Goal: Task Accomplishment & Management: Use online tool/utility

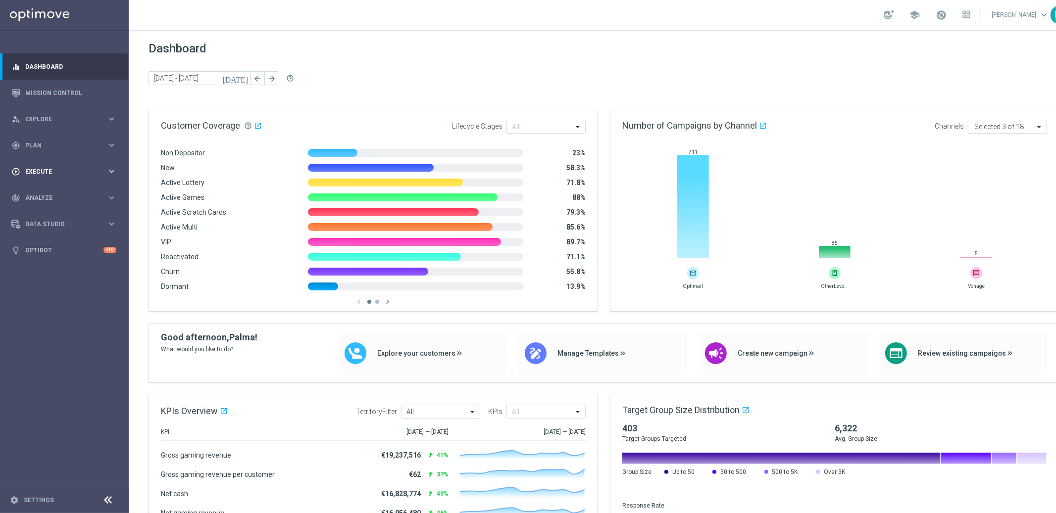
click at [43, 167] on div "play_circle_outline Execute" at bounding box center [59, 171] width 96 height 9
click at [35, 144] on span "Plan" at bounding box center [66, 146] width 82 height 6
click at [37, 194] on span "Templates" at bounding box center [61, 196] width 71 height 6
click at [40, 209] on link "Optimail" at bounding box center [67, 210] width 72 height 8
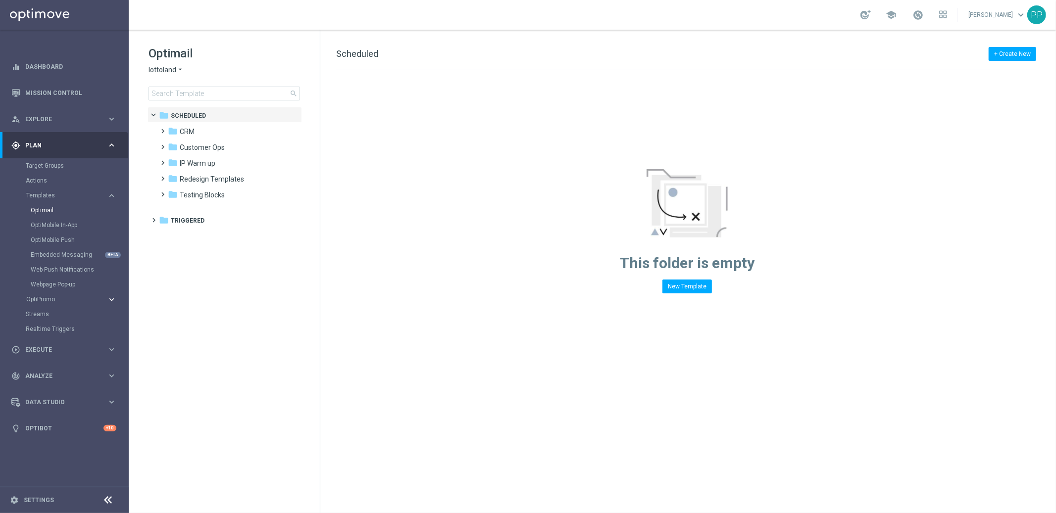
click at [111, 302] on icon "keyboard_arrow_right" at bounding box center [111, 299] width 9 height 9
click at [163, 129] on span at bounding box center [161, 127] width 4 height 4
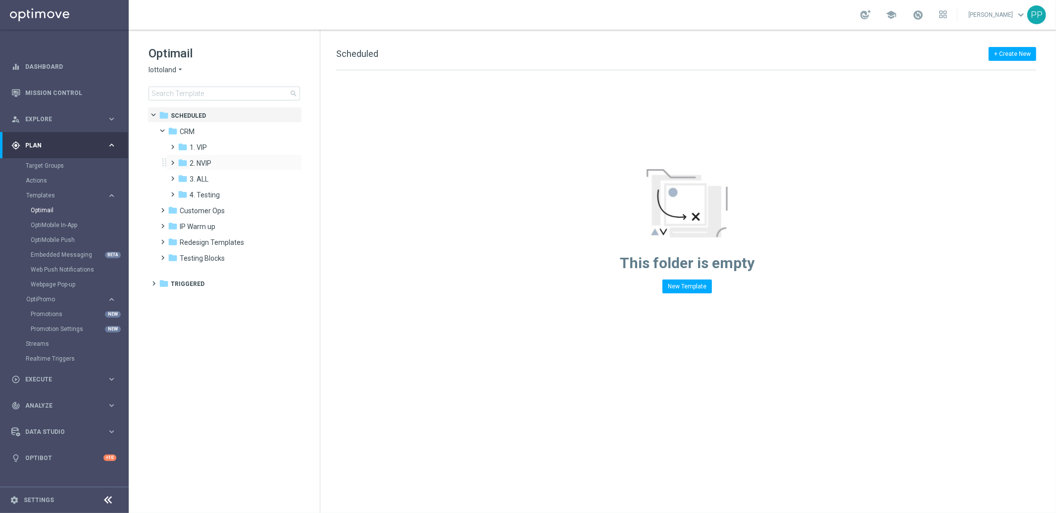
click at [173, 160] on span at bounding box center [171, 158] width 4 height 4
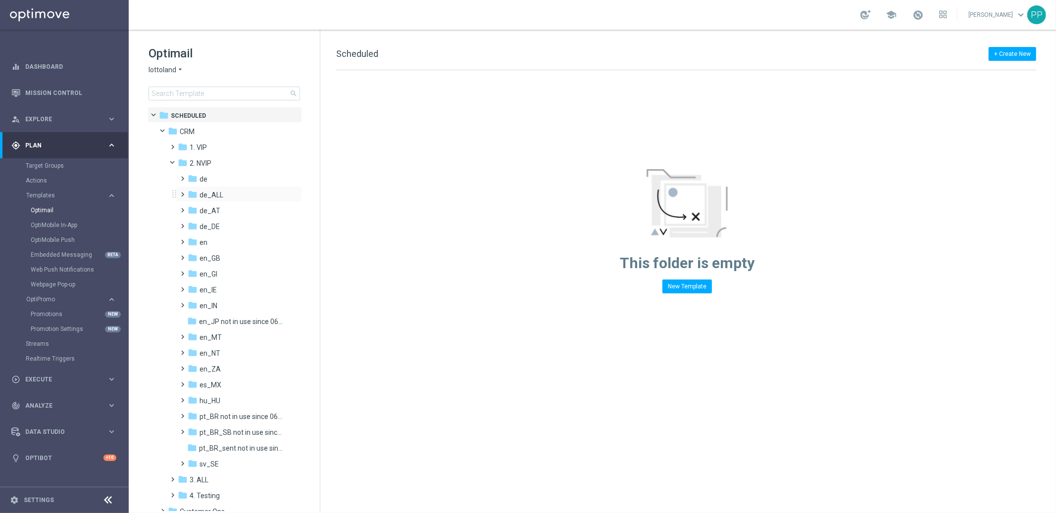
click at [181, 192] on span at bounding box center [181, 190] width 4 height 4
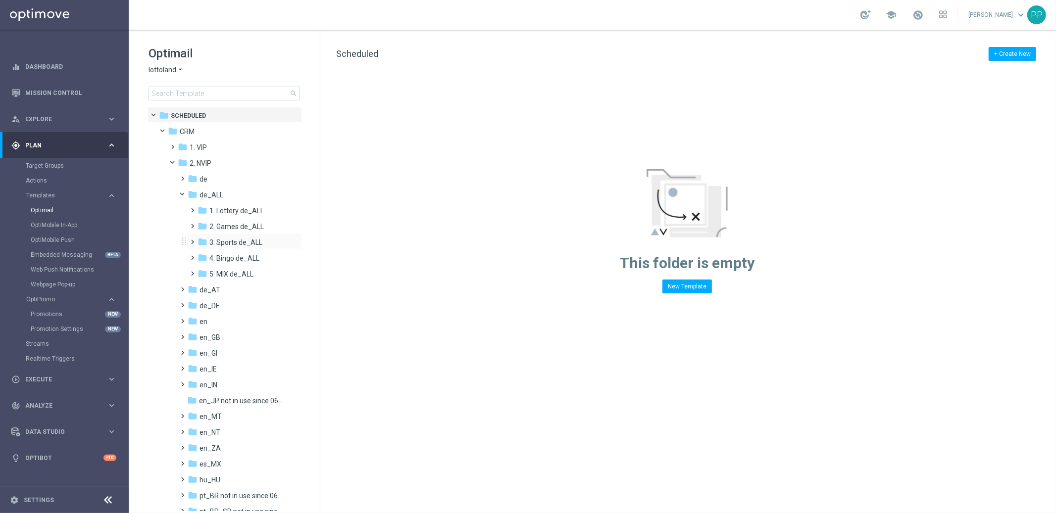
click at [193, 240] on span at bounding box center [191, 238] width 4 height 4
click at [219, 273] on span "TAC SP de_ALL" at bounding box center [243, 274] width 49 height 9
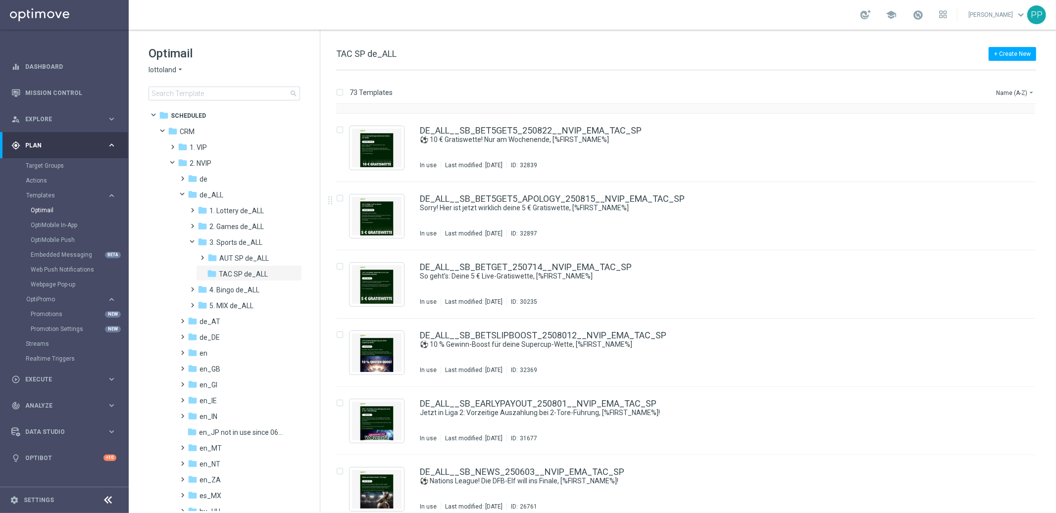
scroll to position [129, 0]
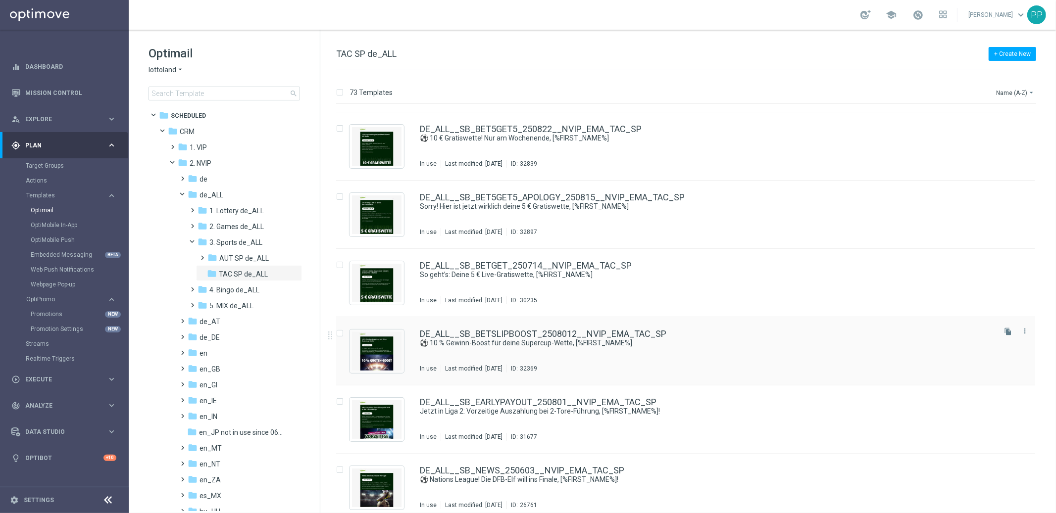
click at [341, 335] on input "Press SPACE to select this row." at bounding box center [339, 335] width 6 height 6
checkbox input "true"
click at [876, 91] on p "Duplicate" at bounding box center [881, 93] width 27 height 8
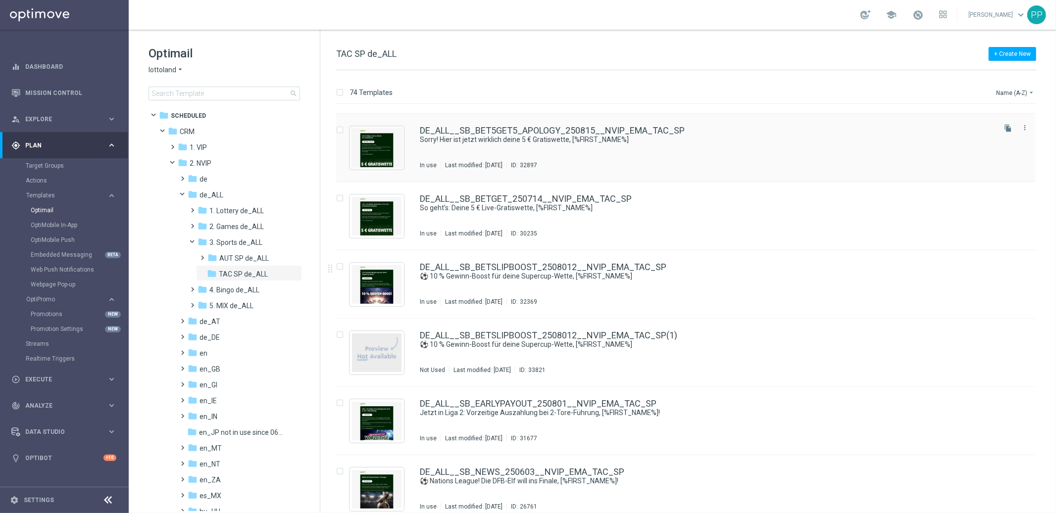
scroll to position [196, 0]
click at [183, 319] on span at bounding box center [181, 317] width 4 height 4
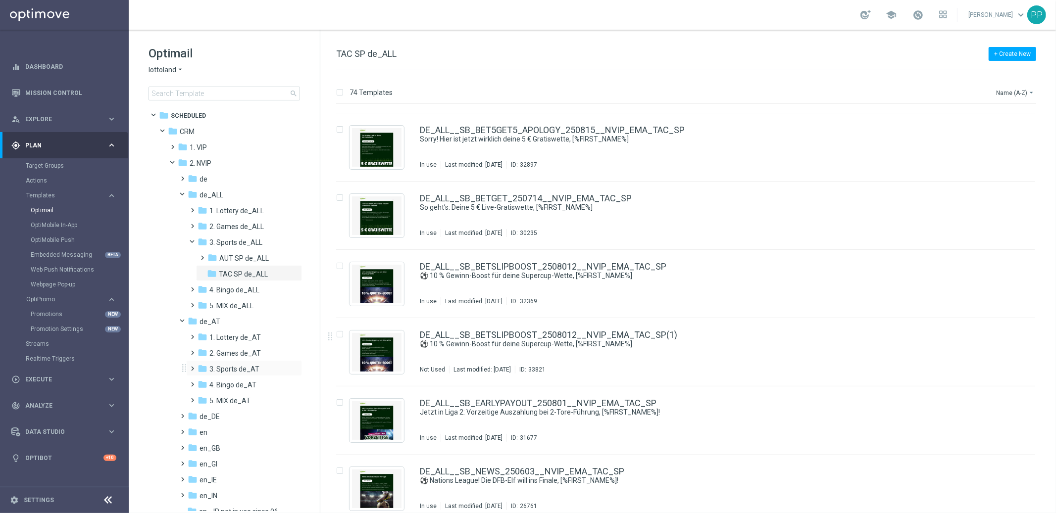
click at [190, 366] on span at bounding box center [191, 364] width 4 height 4
click at [221, 398] on span "TAC SP de_AT" at bounding box center [242, 401] width 46 height 9
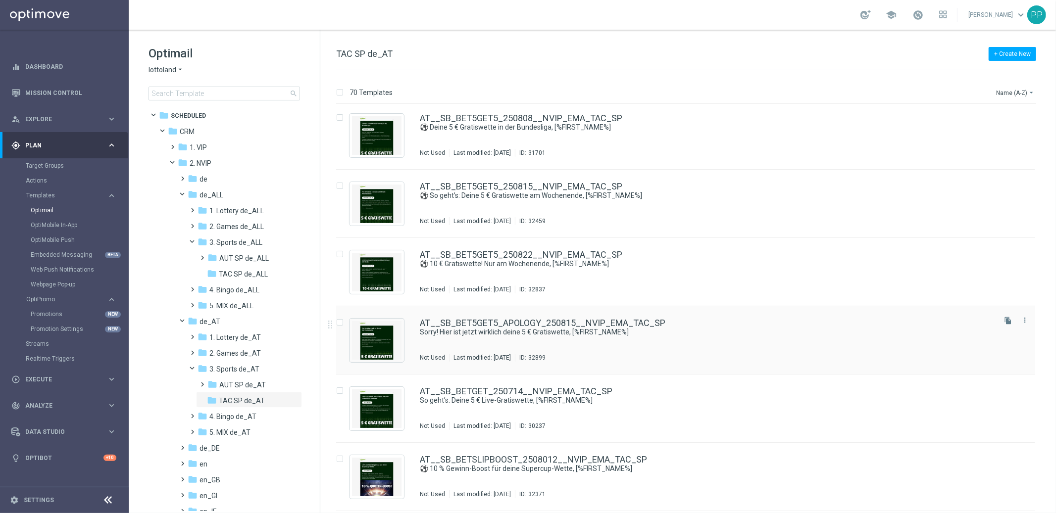
scroll to position [4, 0]
click at [339, 458] on input "Press SPACE to select this row." at bounding box center [339, 459] width 6 height 6
checkbox input "true"
click at [880, 89] on p "Duplicate" at bounding box center [881, 93] width 27 height 8
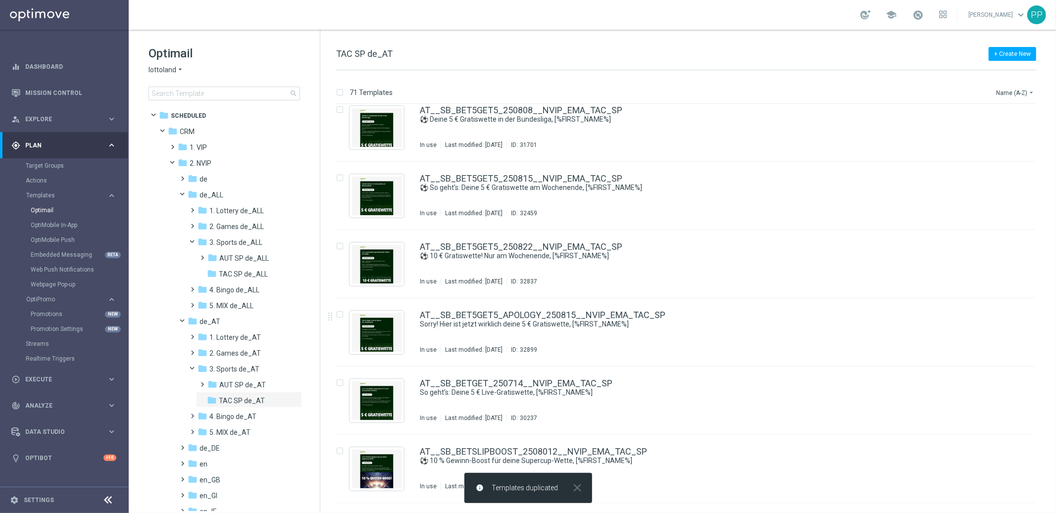
scroll to position [154, 0]
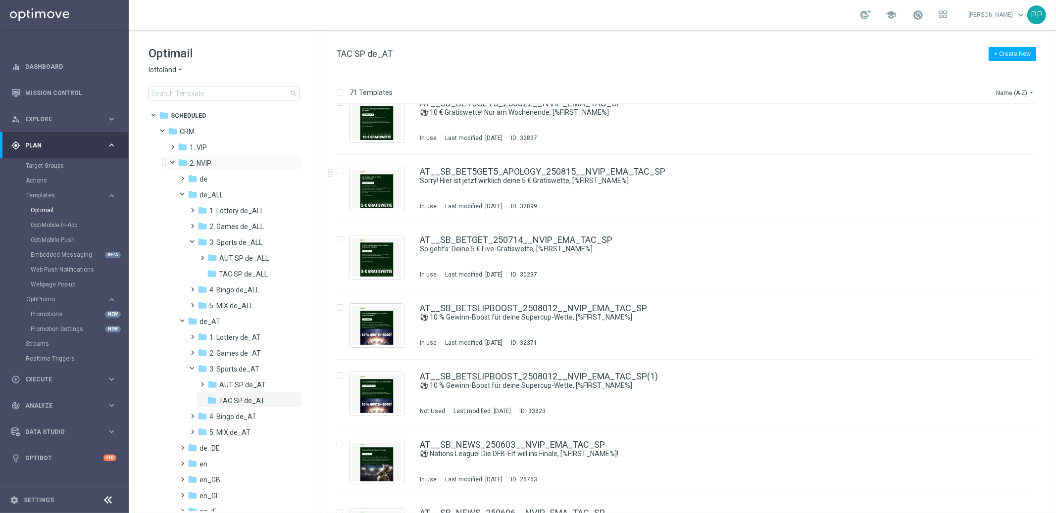
click at [175, 163] on span at bounding box center [177, 160] width 4 height 4
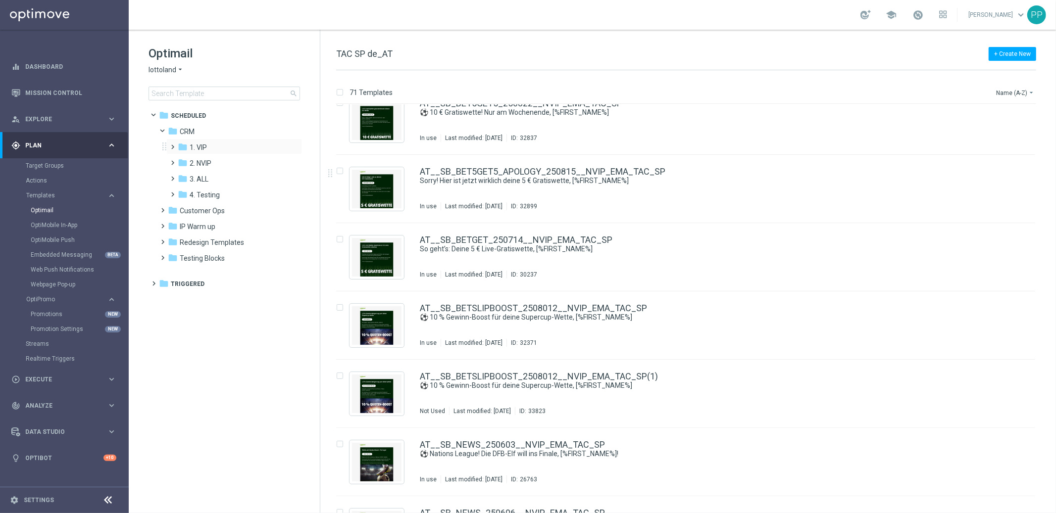
click at [172, 145] on span at bounding box center [171, 143] width 4 height 4
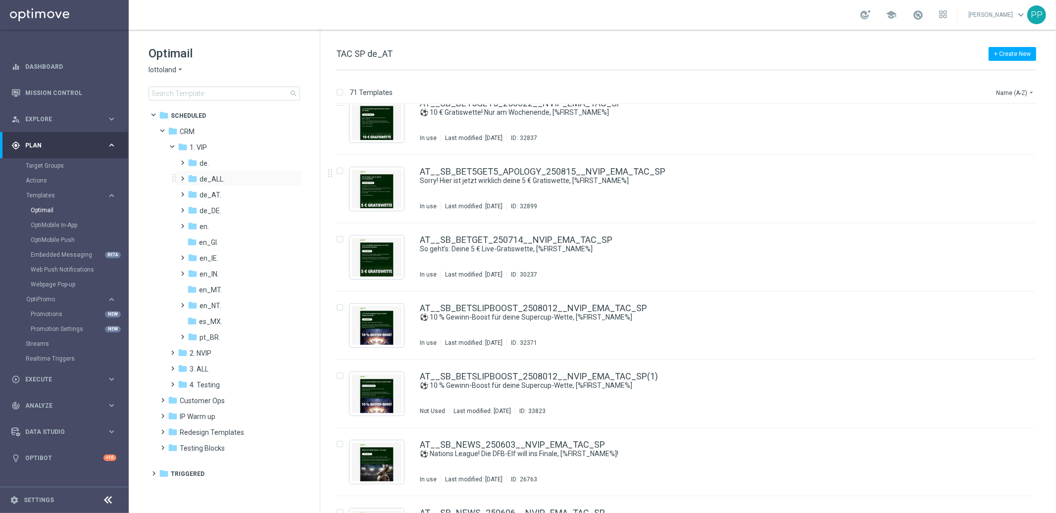
click at [182, 176] on span at bounding box center [181, 174] width 4 height 4
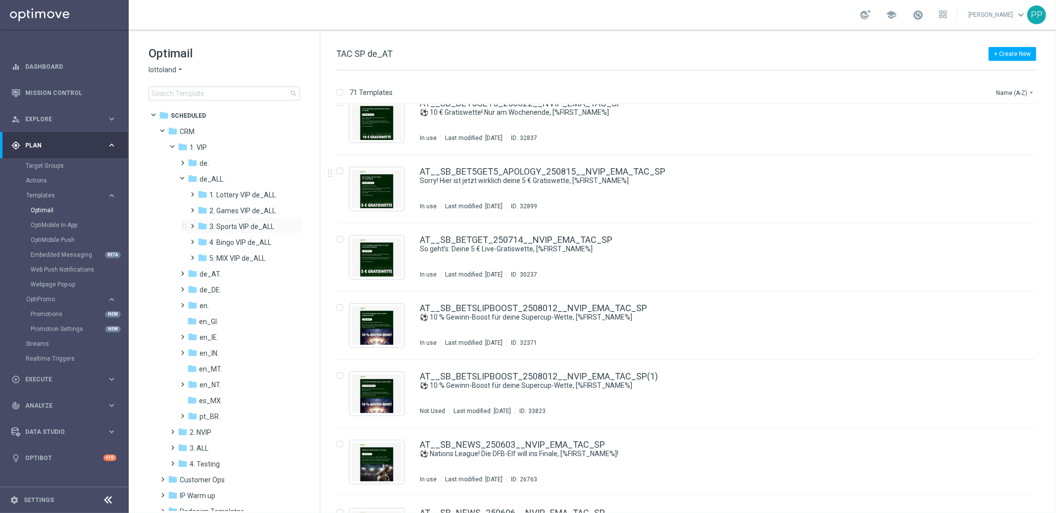
click at [193, 224] on span at bounding box center [191, 222] width 4 height 4
click at [215, 256] on icon "folder" at bounding box center [212, 258] width 10 height 10
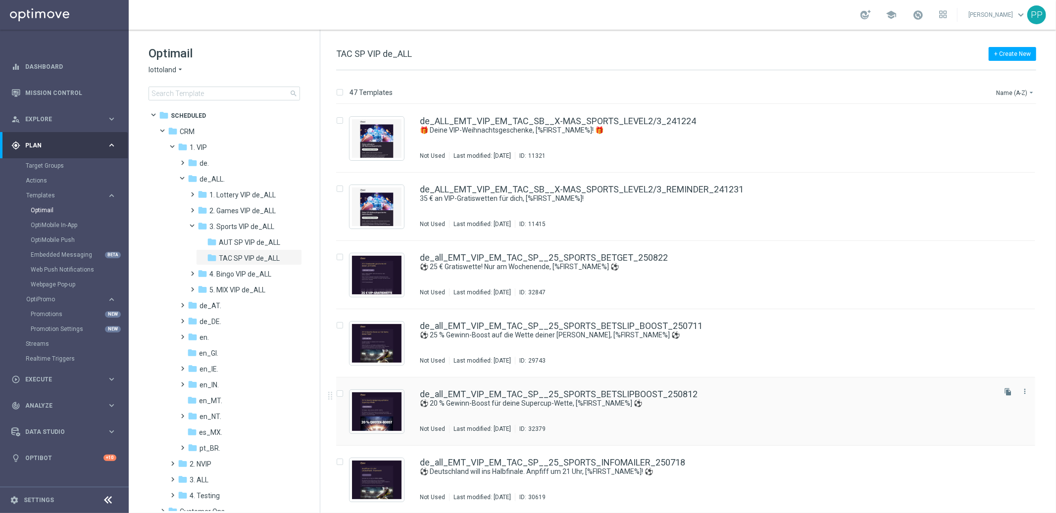
click at [342, 396] on input "Press SPACE to select this row." at bounding box center [339, 395] width 6 height 6
checkbox input "true"
click at [886, 96] on p "Duplicate" at bounding box center [881, 93] width 27 height 8
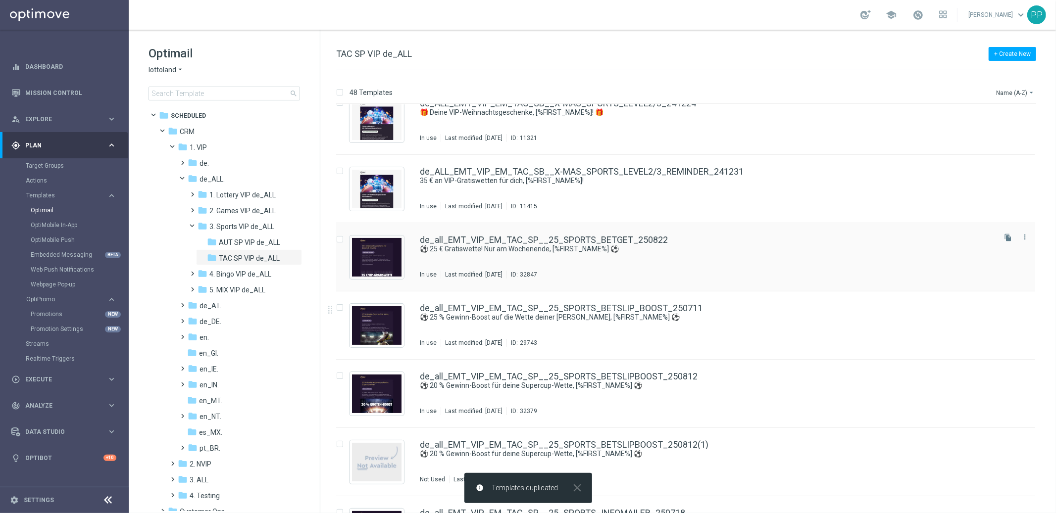
scroll to position [93, 0]
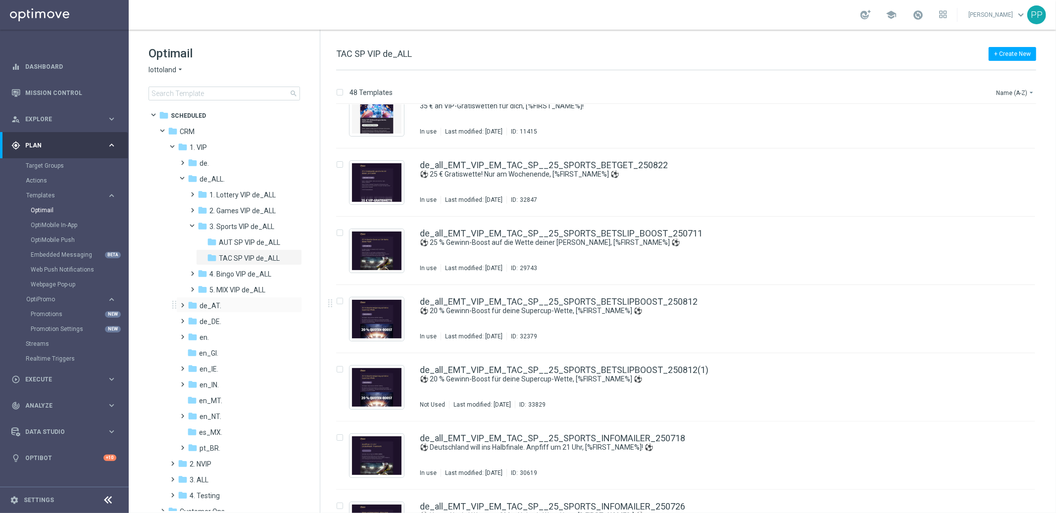
click at [183, 303] on span at bounding box center [181, 301] width 4 height 4
click at [193, 351] on span at bounding box center [191, 349] width 4 height 4
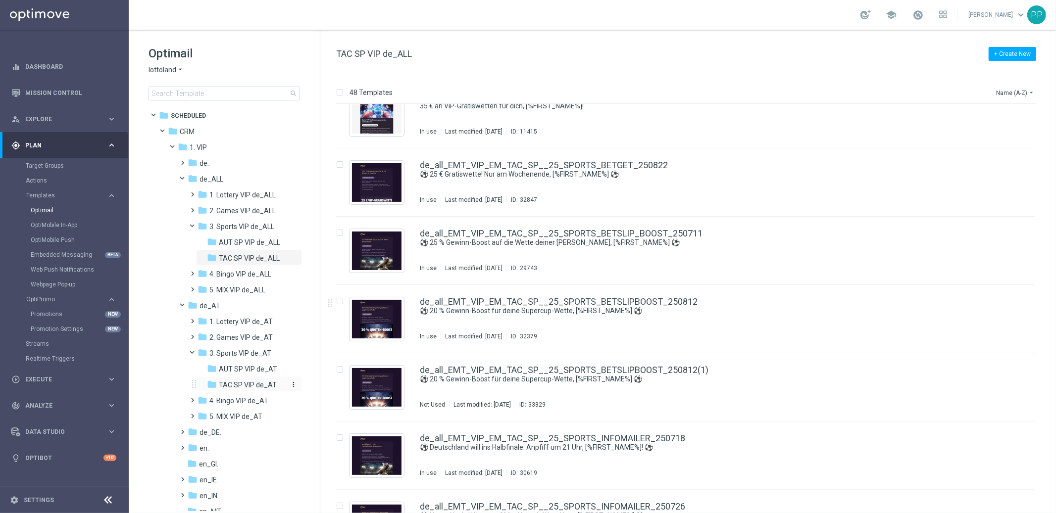
click at [226, 384] on span "TAC SP VIP de_AT" at bounding box center [248, 385] width 58 height 9
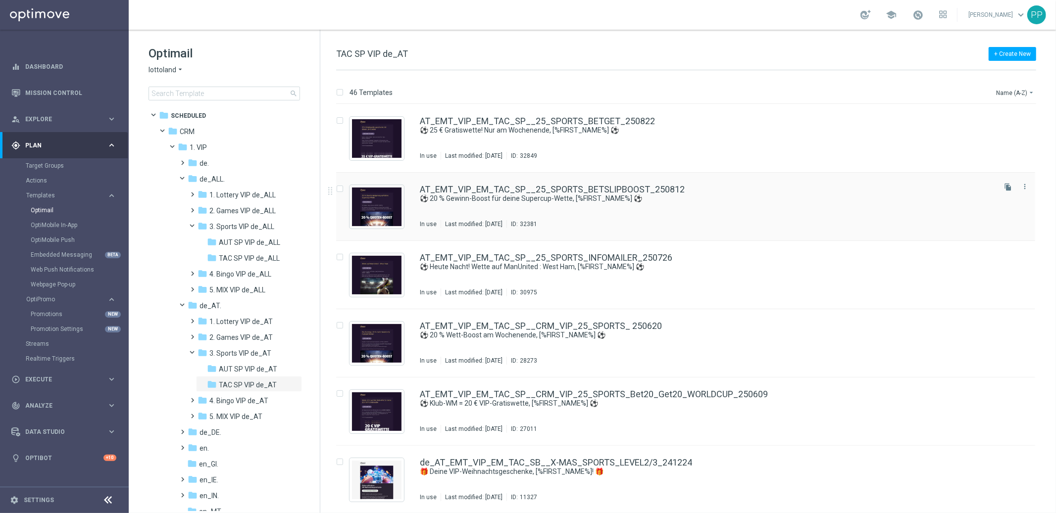
click at [342, 192] on input "Press SPACE to select this row." at bounding box center [339, 190] width 6 height 6
checkbox input "true"
click at [870, 94] on button "file_copy Duplicate" at bounding box center [880, 93] width 47 height 12
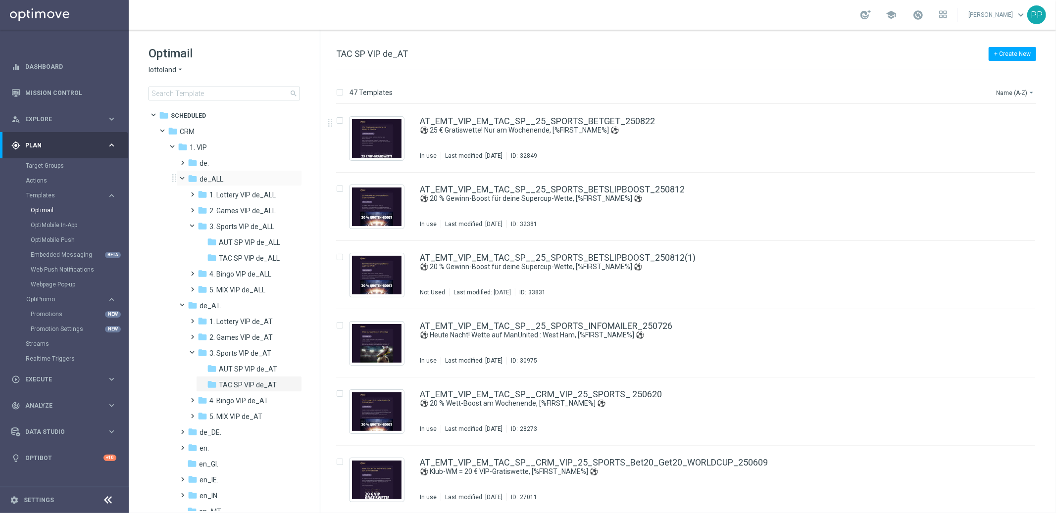
click at [185, 176] on span at bounding box center [187, 176] width 4 height 4
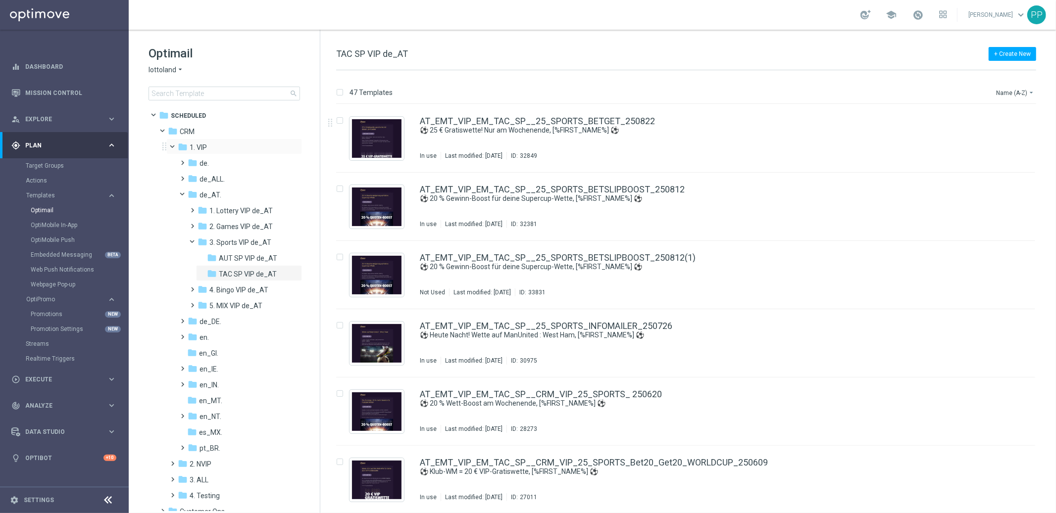
click at [175, 147] on span at bounding box center [177, 145] width 4 height 4
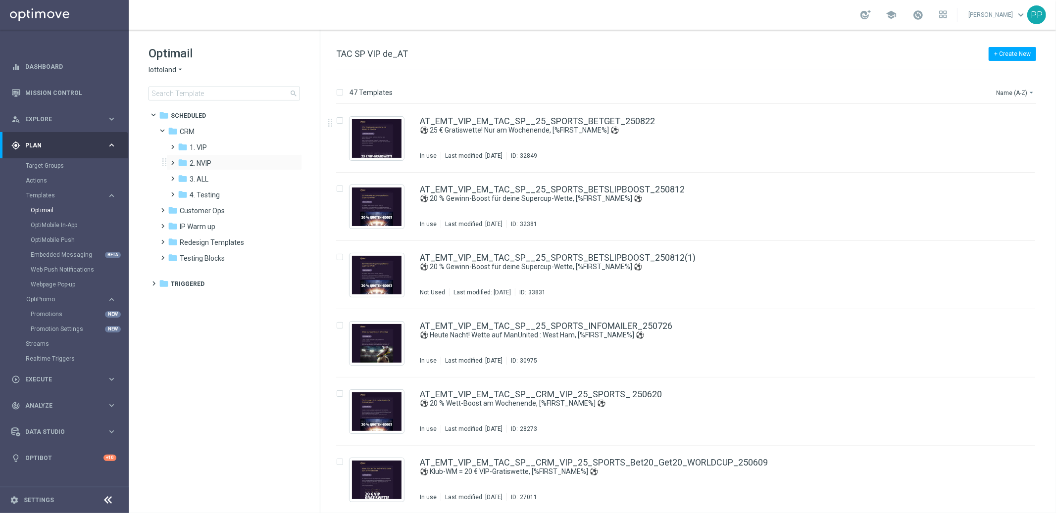
click at [173, 160] on span at bounding box center [171, 158] width 4 height 4
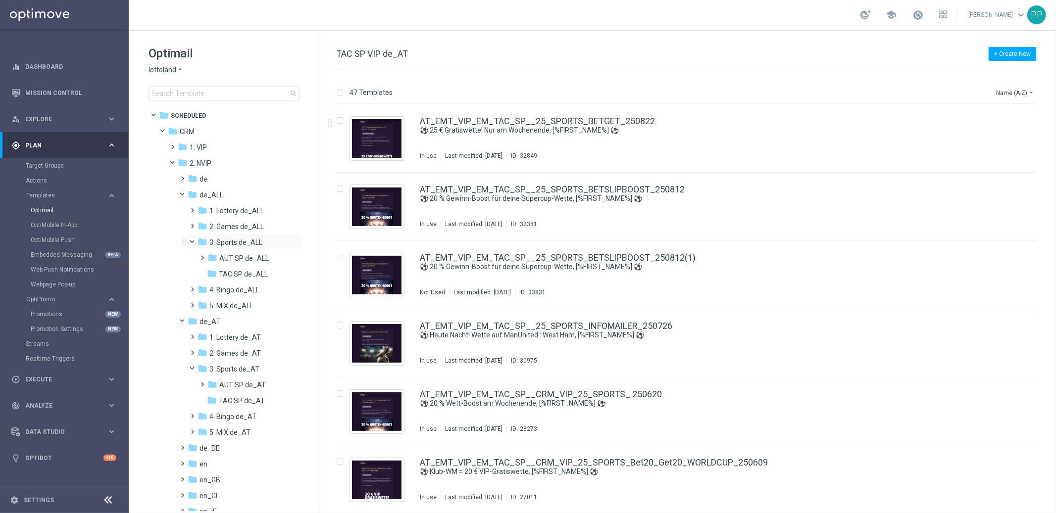
click at [195, 242] on span at bounding box center [197, 240] width 4 height 4
click at [193, 224] on span at bounding box center [191, 222] width 4 height 4
click at [226, 257] on span "TAC GM de_ALL" at bounding box center [244, 258] width 50 height 9
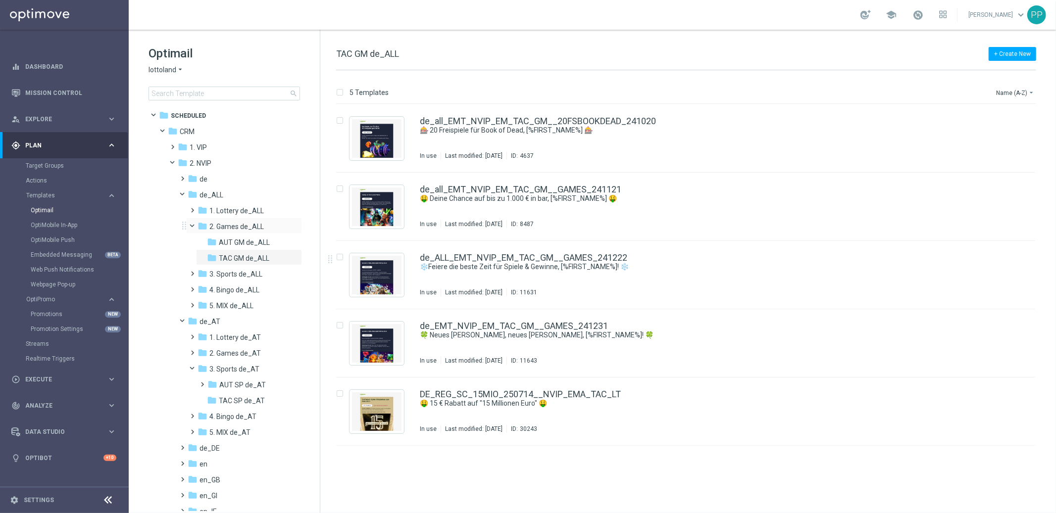
click at [195, 225] on span at bounding box center [197, 224] width 4 height 4
click at [185, 195] on span at bounding box center [187, 192] width 4 height 4
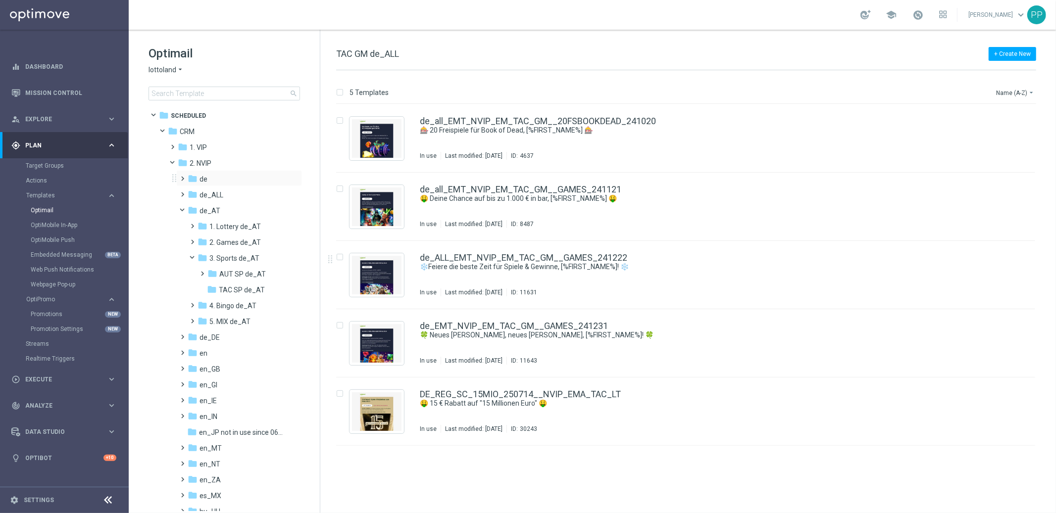
click at [182, 176] on span at bounding box center [181, 174] width 4 height 4
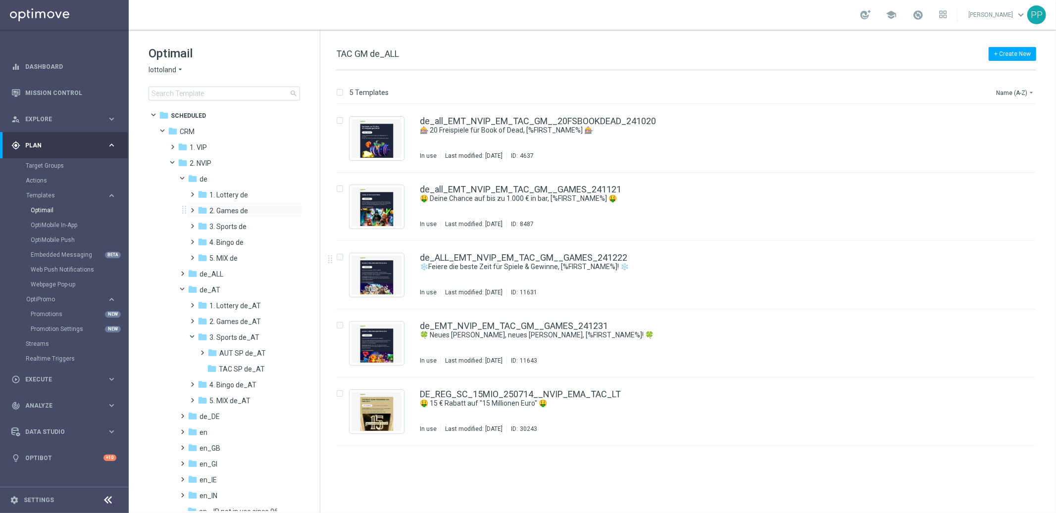
click at [193, 208] on span at bounding box center [191, 206] width 4 height 4
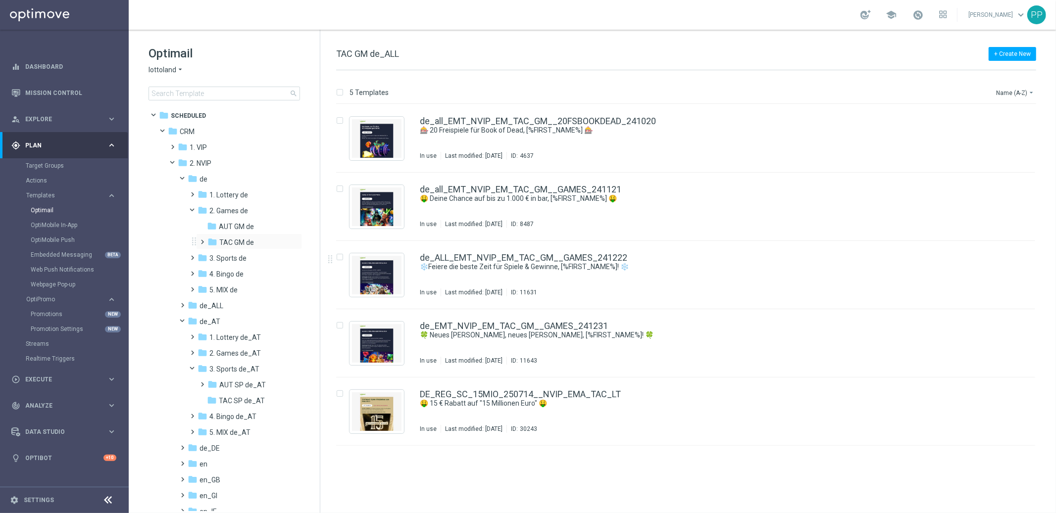
click at [201, 240] on span at bounding box center [201, 238] width 4 height 4
click at [205, 240] on span at bounding box center [207, 240] width 4 height 4
click at [222, 243] on span "TAC GM de" at bounding box center [236, 242] width 35 height 9
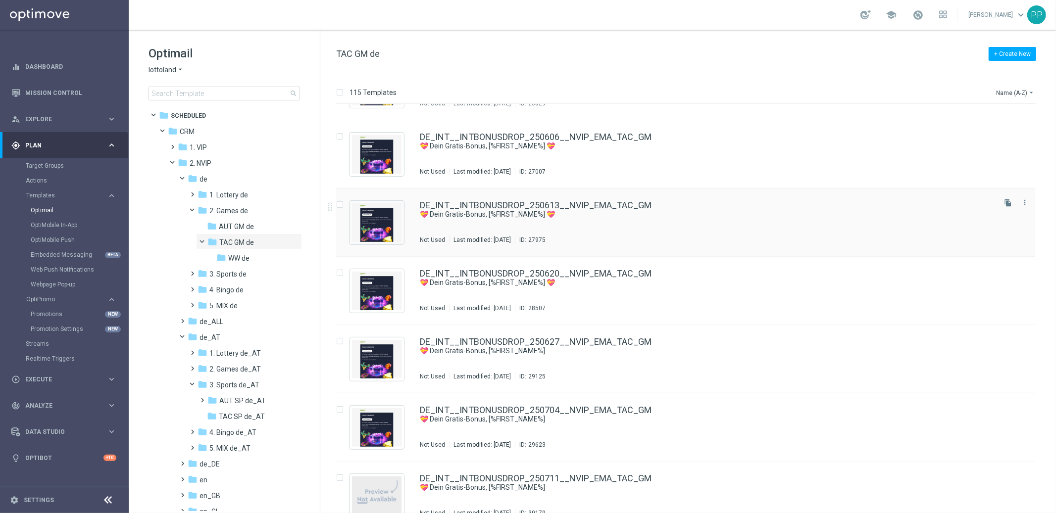
scroll to position [7448, 0]
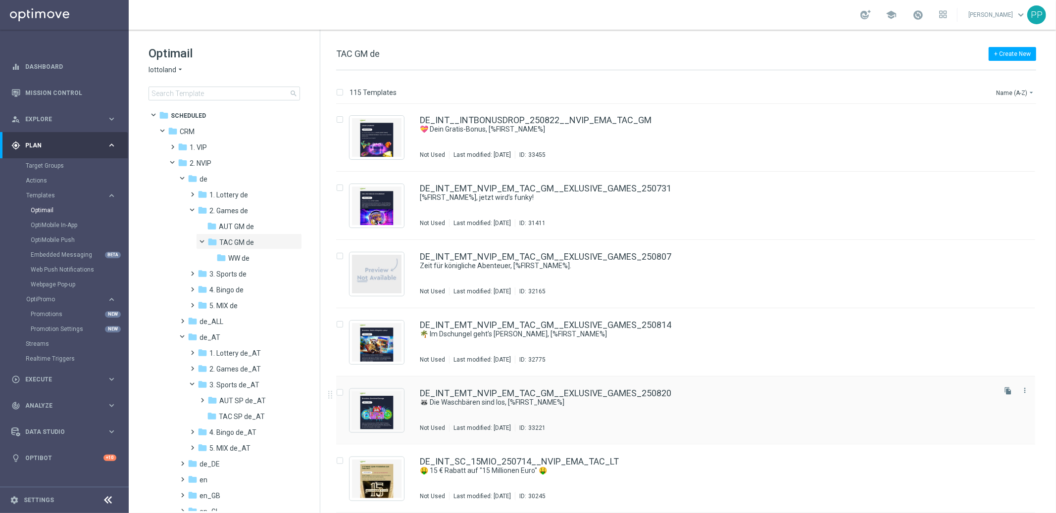
click at [341, 394] on input "Press SPACE to select this row." at bounding box center [339, 394] width 6 height 6
checkbox input "true"
click at [879, 93] on p "Duplicate" at bounding box center [881, 93] width 27 height 8
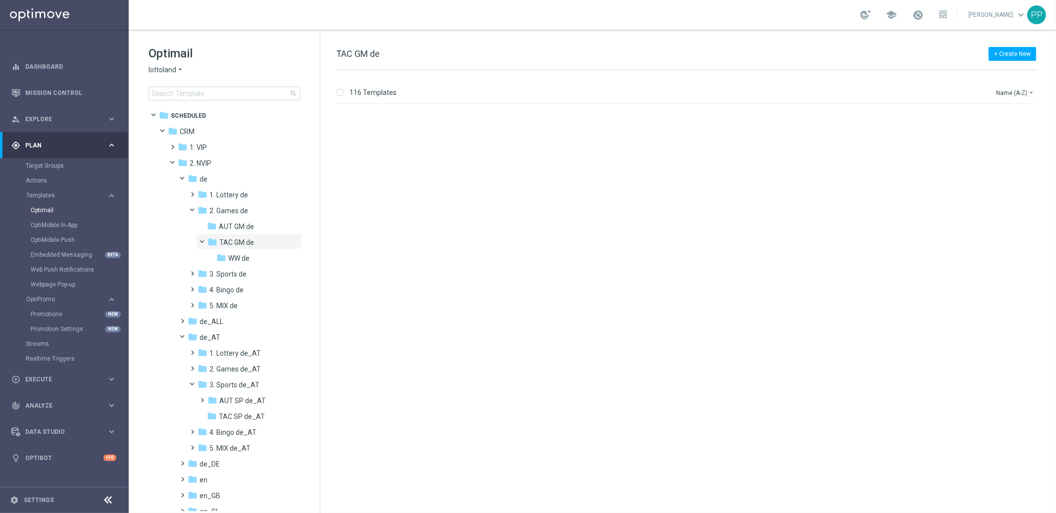
scroll to position [7516, 0]
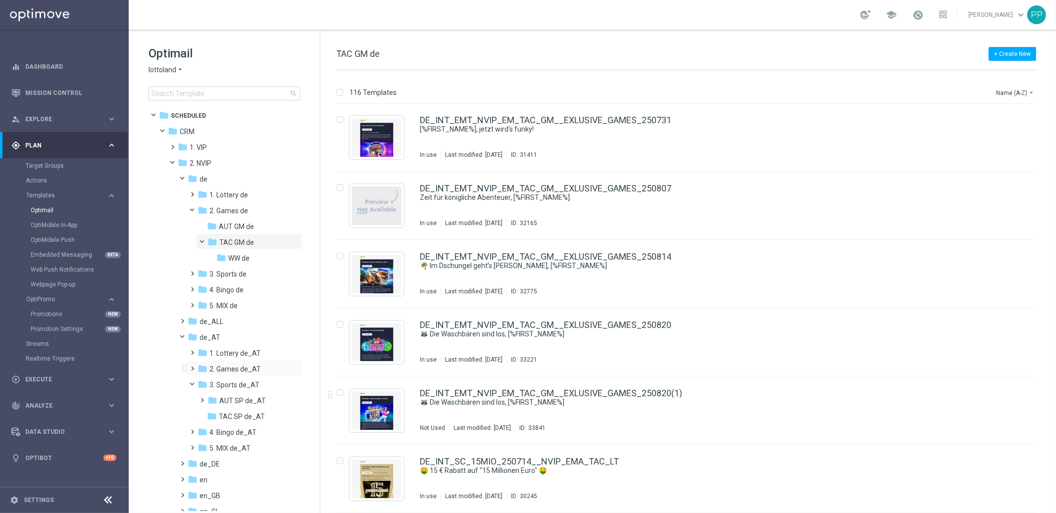
click at [193, 366] on span at bounding box center [191, 364] width 4 height 4
click at [224, 398] on span "TAC GM de_AT" at bounding box center [243, 401] width 48 height 9
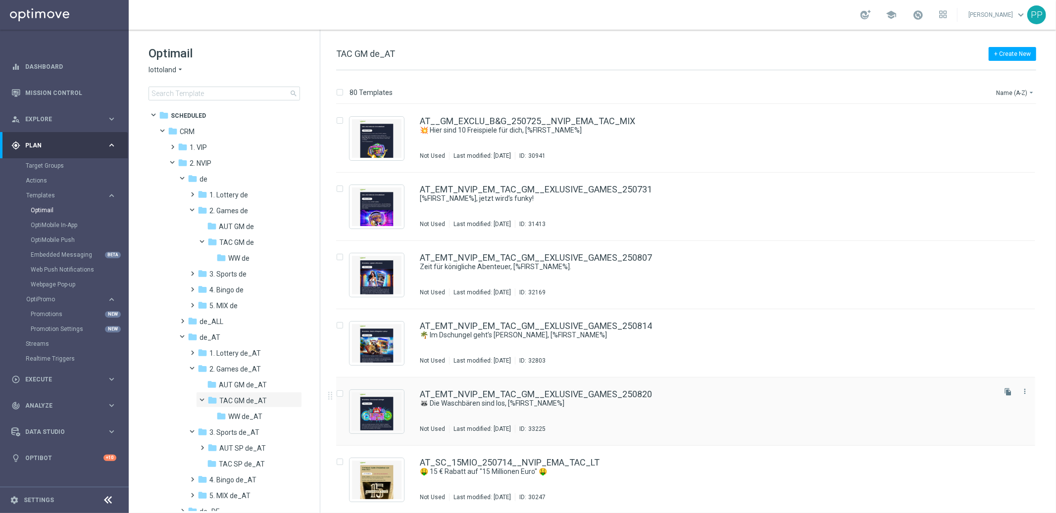
click at [339, 393] on input "Press SPACE to select this row." at bounding box center [339, 395] width 6 height 6
checkbox input "true"
click at [875, 95] on p "Duplicate" at bounding box center [881, 93] width 27 height 8
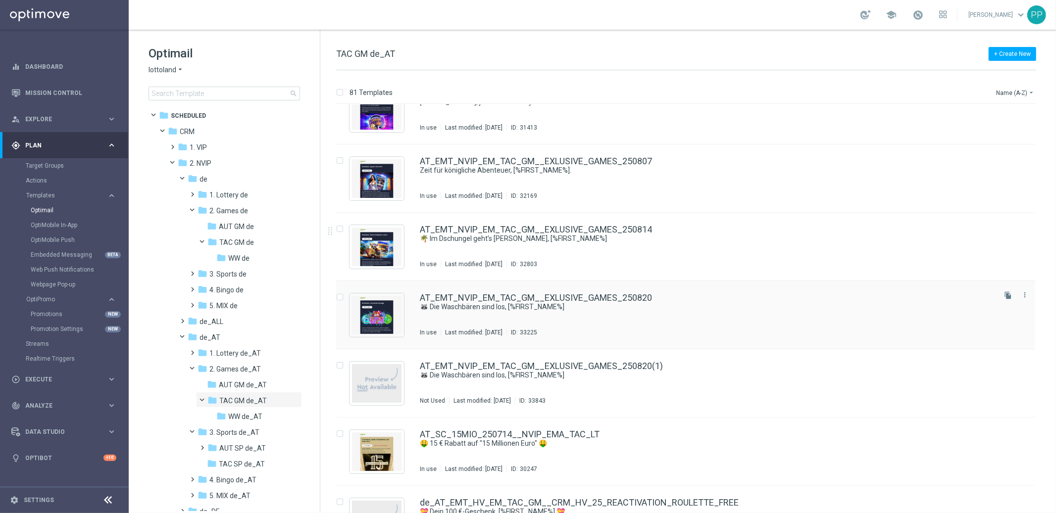
scroll to position [109, 0]
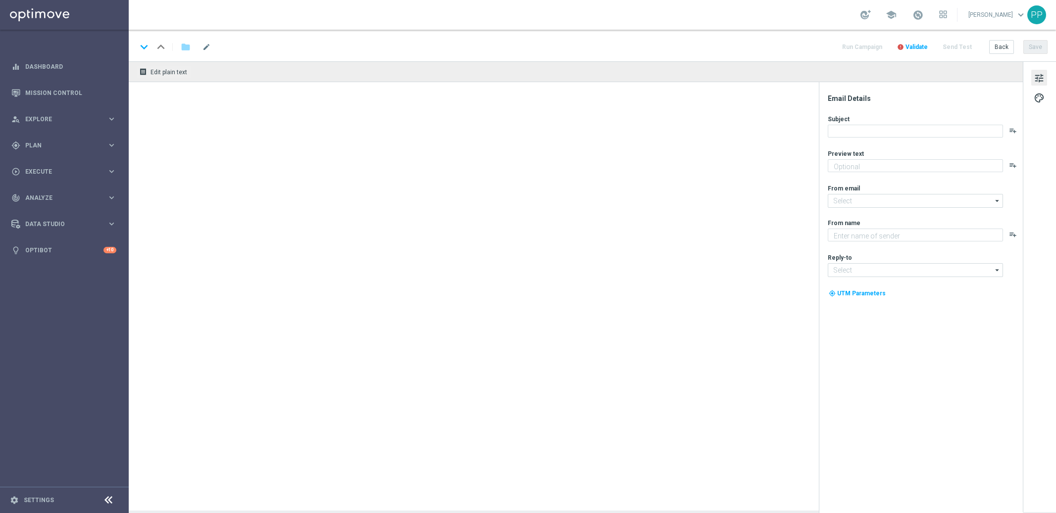
type textarea "Wette auf VfB Stuttgart : FC Bayern mit 10 % Gewinnsteigerung"
type input "[EMAIL_ADDRESS][DOMAIN_NAME]"
type textarea "Lottoland"
type input "[EMAIL_ADDRESS][DOMAIN_NAME]"
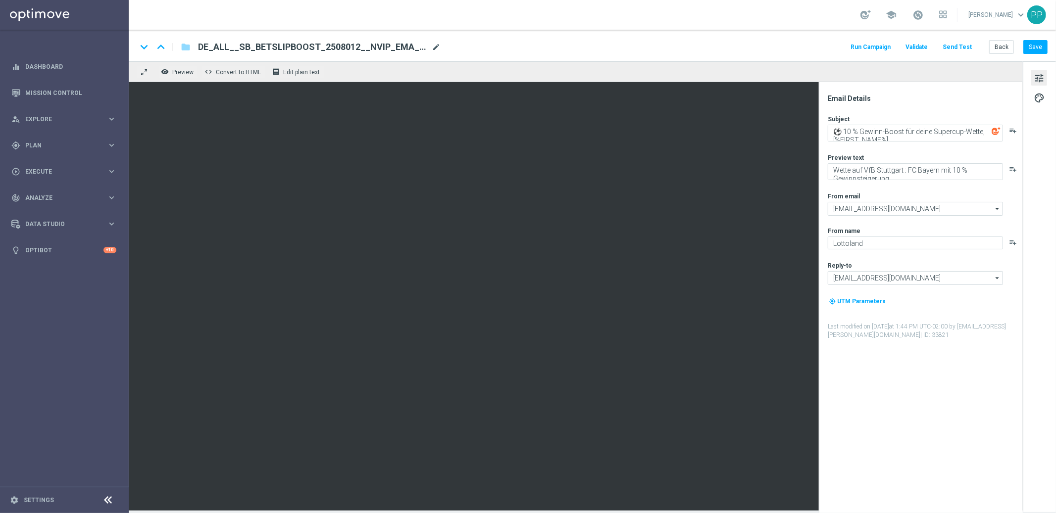
click at [432, 48] on span "mode_edit" at bounding box center [436, 47] width 9 height 9
drag, startPoint x: 435, startPoint y: 49, endPoint x: 229, endPoint y: 39, distance: 206.2
click at [229, 39] on div "keyboard_arrow_down keyboard_arrow_up folder DE_ALL__SB_BETSLIPBOOST_2508012__N…" at bounding box center [592, 46] width 927 height 32
paste input "29__NVIP_EMA_TAC_SP"
type input "DE_ALL__SB_BETSLIPBOOST_250829__NVIP_EMA_TAC_SP"
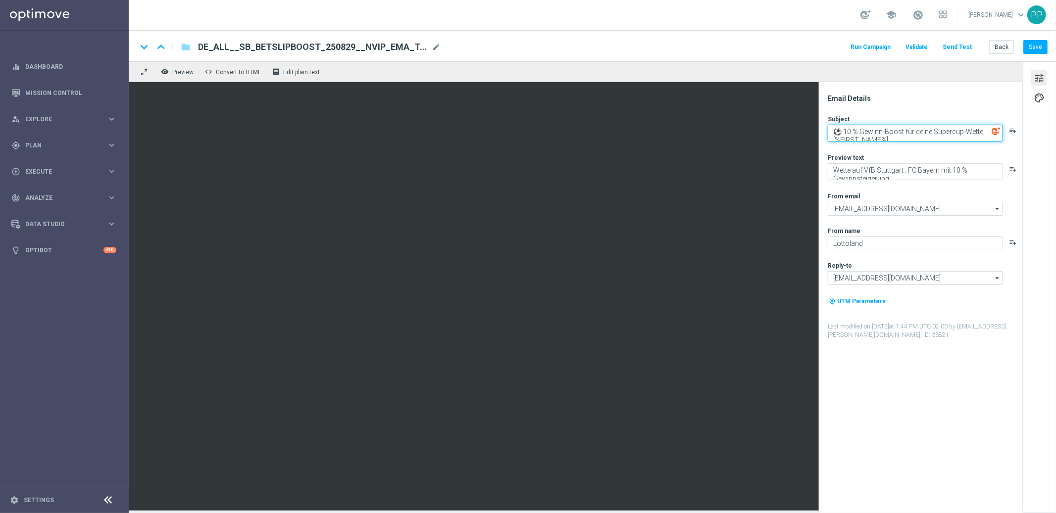
drag, startPoint x: 834, startPoint y: 131, endPoint x: 914, endPoint y: 143, distance: 80.5
click at [914, 143] on div "Subject ⚽ 10 % Gewinn-Boost für deine Supercup-Wette, [%FIRST_NAME%] playlist_a…" at bounding box center [925, 227] width 194 height 225
paste textarea "auf deine Fußball"
type textarea "⚽ 10 % Gewinn-Boost auf deine Fußball-Wette, [%FIRST_NAME%]"
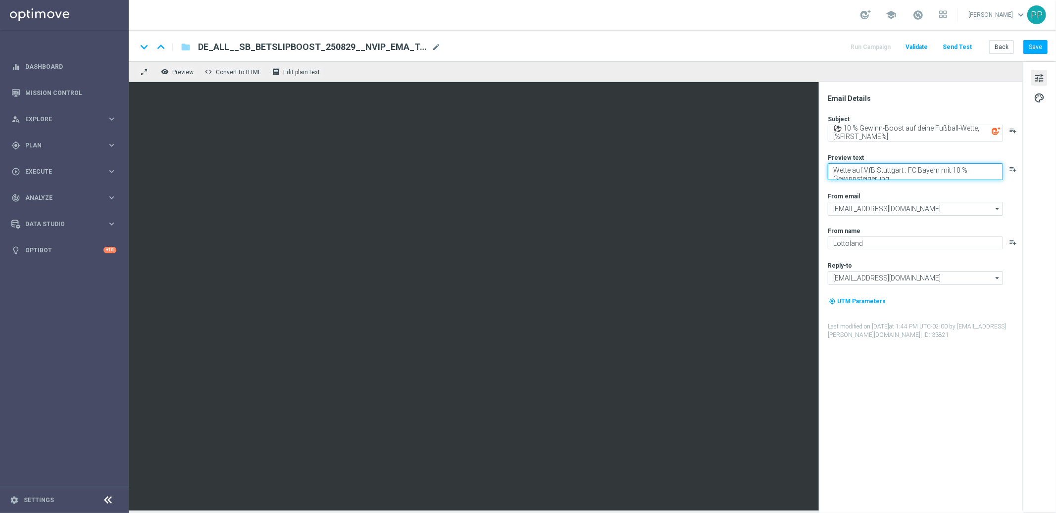
drag, startPoint x: 833, startPoint y: 169, endPoint x: 913, endPoint y: 181, distance: 80.6
click at [913, 181] on div "Subject ⚽ 10 % Gewinn-Boost auf deine Fußball-Wette, [%FIRST_NAME%] playlist_ad…" at bounding box center [925, 227] width 194 height 225
paste textarea "die Bundesliga, Premier League und mehr"
type textarea "Wette die Bundesliga, Premier League und mehr mit 10 % Gewinnsteigerung"
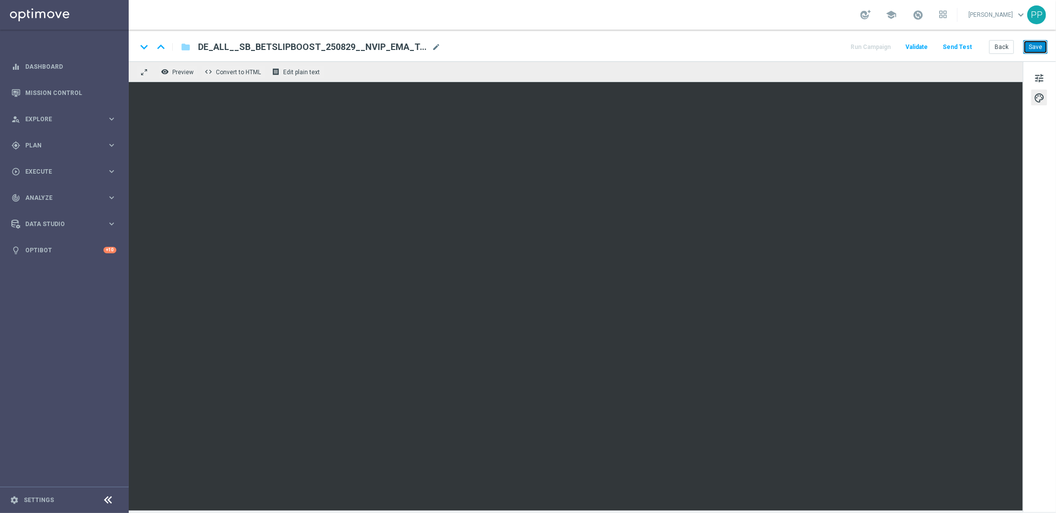
click at [1041, 47] on button "Save" at bounding box center [1035, 47] width 24 height 14
click at [1031, 47] on button "Save" at bounding box center [1035, 47] width 24 height 14
click at [1043, 43] on button "Save" at bounding box center [1035, 47] width 24 height 14
click at [1039, 49] on button "Save" at bounding box center [1035, 47] width 24 height 14
click at [1036, 50] on button "Save" at bounding box center [1035, 47] width 24 height 14
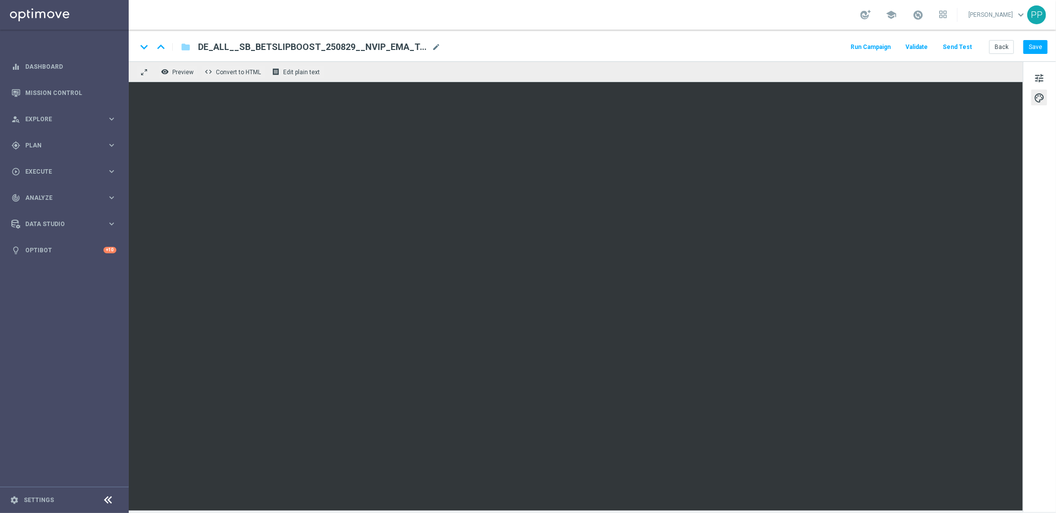
click at [956, 46] on button "Send Test" at bounding box center [957, 47] width 32 height 13
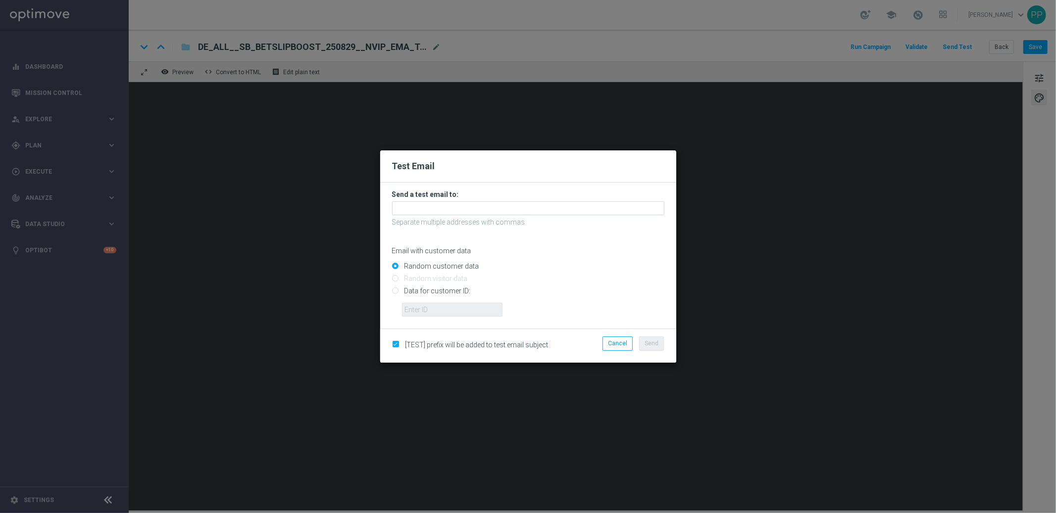
drag, startPoint x: 451, startPoint y: 198, endPoint x: 439, endPoint y: 212, distance: 18.6
click at [451, 198] on h3 "Send a test email to:" at bounding box center [528, 194] width 272 height 9
click at [421, 205] on input "text" at bounding box center [528, 209] width 272 height 14
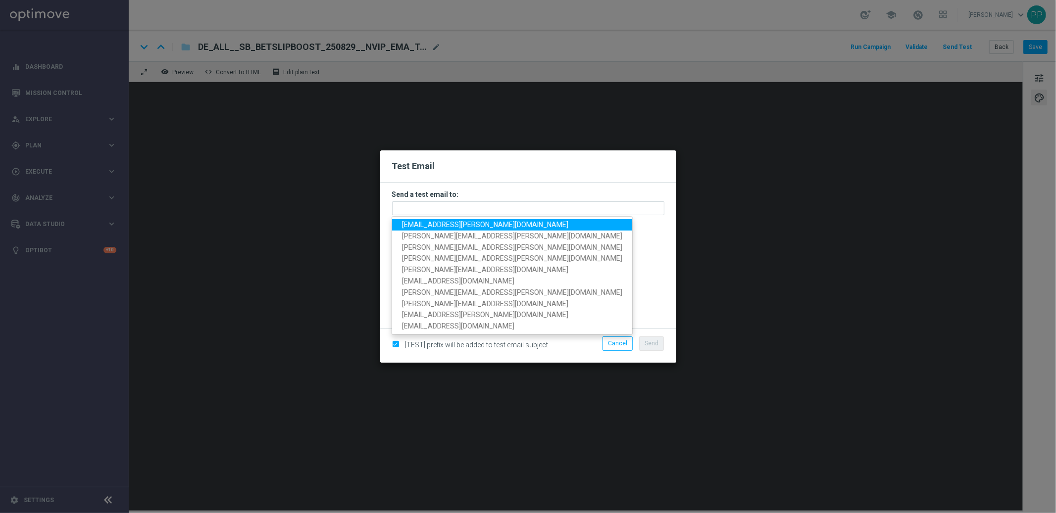
click at [424, 224] on span "[EMAIL_ADDRESS][PERSON_NAME][DOMAIN_NAME]" at bounding box center [485, 225] width 166 height 8
type input "[EMAIL_ADDRESS][PERSON_NAME][DOMAIN_NAME]"
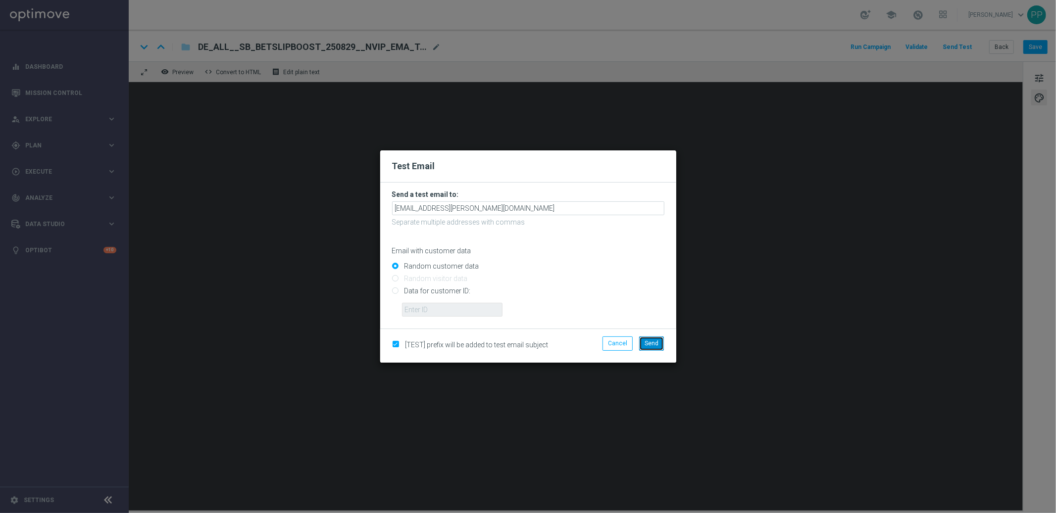
click at [651, 341] on span "Send" at bounding box center [652, 343] width 14 height 7
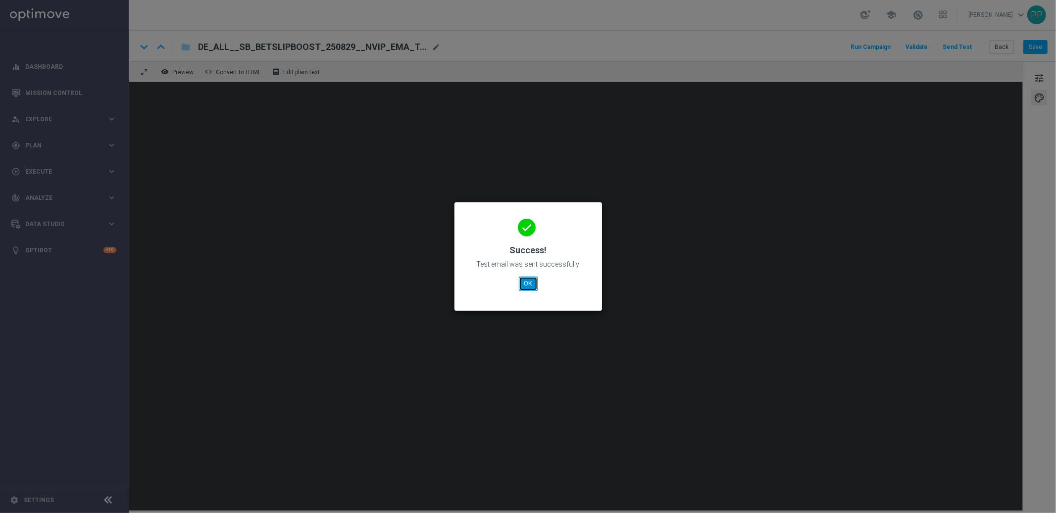
click at [529, 288] on button "OK" at bounding box center [528, 284] width 19 height 14
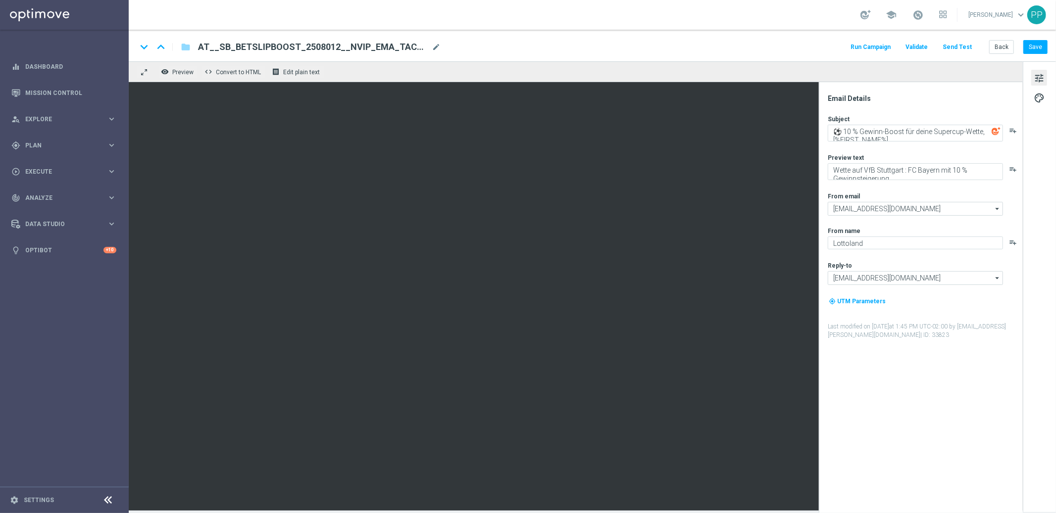
click at [442, 47] on div "keyboard_arrow_down keyboard_arrow_up folder AT__SB_BETSLIPBOOST_2508012__NVIP_…" at bounding box center [592, 47] width 911 height 13
click at [432, 48] on span "mode_edit" at bounding box center [436, 47] width 9 height 9
drag, startPoint x: 395, startPoint y: 49, endPoint x: 203, endPoint y: 44, distance: 192.2
click at [203, 44] on input "AT__SB_BETSLIPBOOST_2508012__NVIP_EMA_TAC_SP(1)" at bounding box center [321, 47] width 246 height 13
paste input "29__NVIP_EMA_TAC_SP"
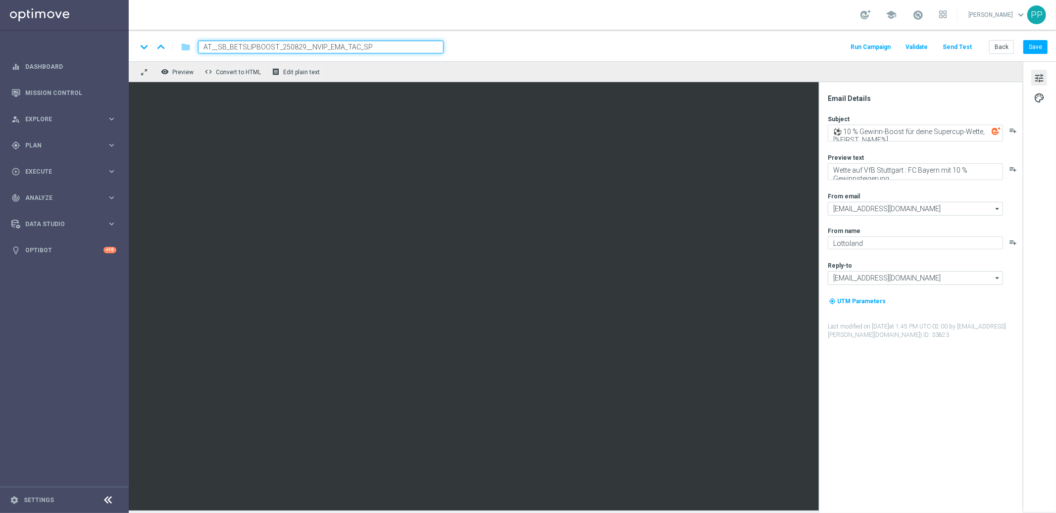
type input "AT__SB_BETSLIPBOOST_250829__NVIP_EMA_TAC_SP"
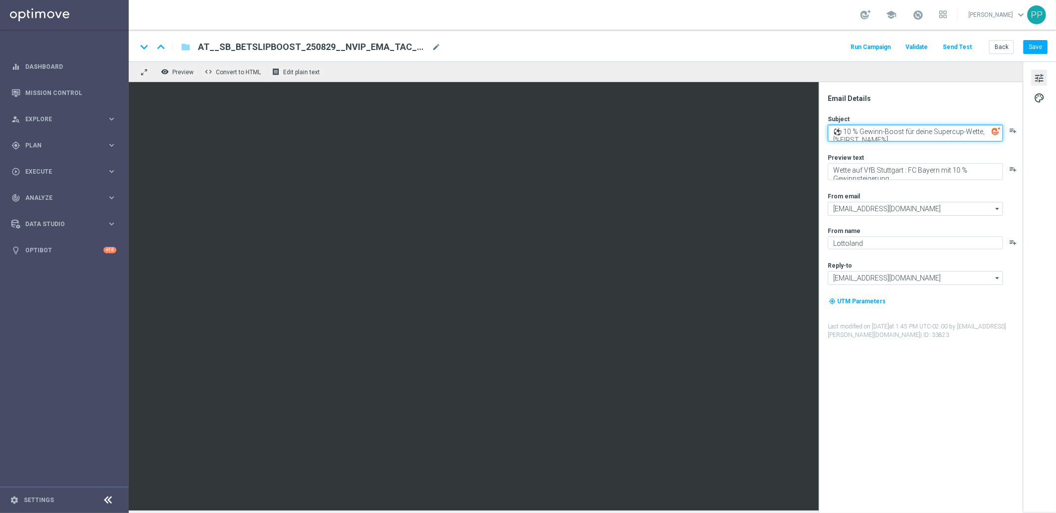
drag, startPoint x: 846, startPoint y: 130, endPoint x: 890, endPoint y: 146, distance: 47.1
click at [890, 146] on div "Subject ⚽ 10 % Gewinn-Boost für deine Supercup-Wette, [%FIRST_NAME%] playlist_a…" at bounding box center [925, 227] width 194 height 225
paste textarea "auf deine Fußball"
drag, startPoint x: 902, startPoint y: 136, endPoint x: 831, endPoint y: 128, distance: 71.7
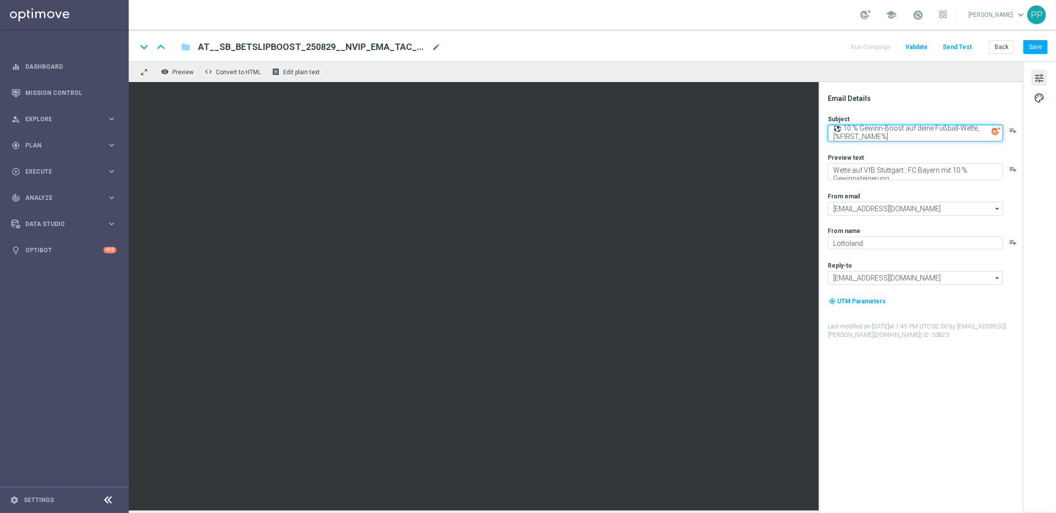
click at [831, 128] on textarea "⚽ 10 % Gewinn-Boost auf deine Fußball-Wette, [%FIRST_NAME%]" at bounding box center [915, 133] width 175 height 17
type textarea "⚽ 10 % Gewinn-Boost auf deine Fußball-Wette, [%FIRST_NAME%]"
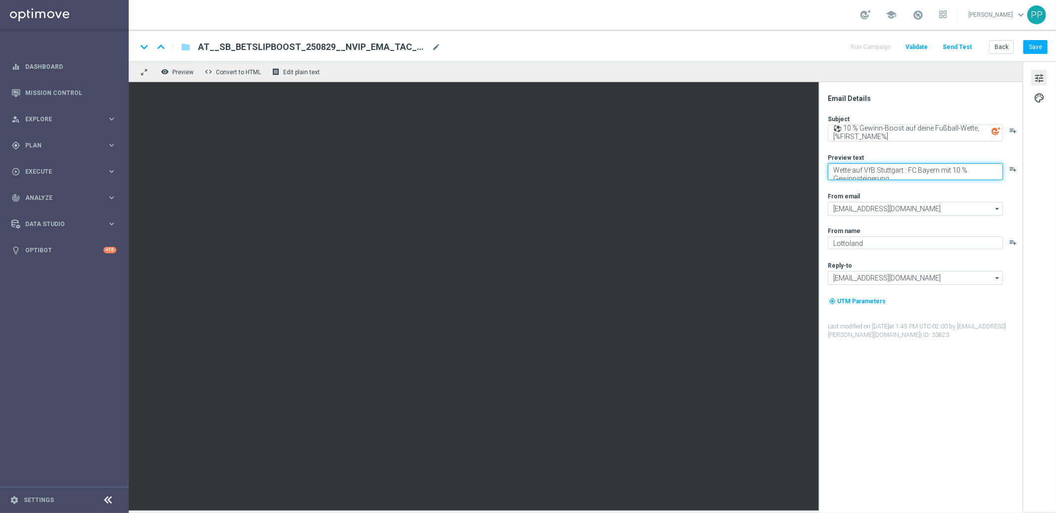
drag, startPoint x: 835, startPoint y: 168, endPoint x: 901, endPoint y: 179, distance: 66.7
click at [901, 179] on textarea "Wette auf VfB Stuttgart : FC Bayern mit 10 % Gewinnsteigerung" at bounding box center [915, 171] width 175 height 17
paste textarea "die Bundesliga, Premier League und mehr"
type textarea "Wette die Bundesliga, Premier League und mehr mit 10 % Gewinnsteigerung"
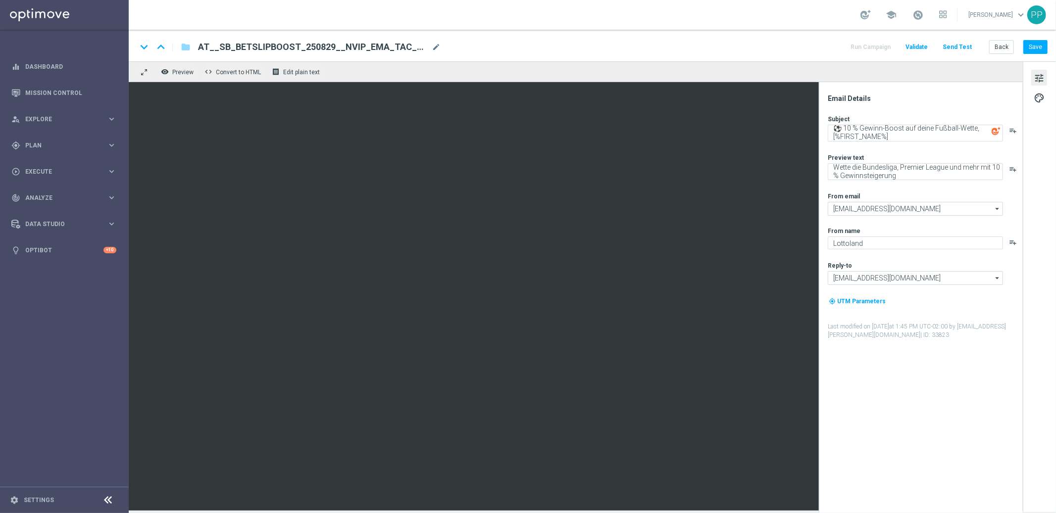
click at [1052, 101] on div "tune palette" at bounding box center [1039, 286] width 33 height 451
click at [1043, 98] on span "palette" at bounding box center [1039, 98] width 11 height 13
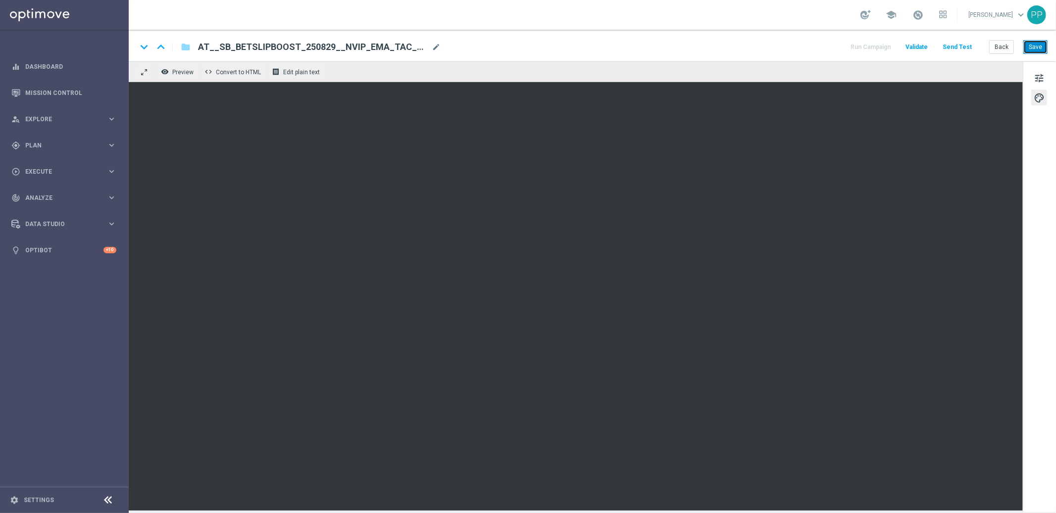
click at [1043, 48] on button "Save" at bounding box center [1035, 47] width 24 height 14
click at [1035, 45] on button "Save" at bounding box center [1035, 47] width 24 height 14
click at [1036, 43] on button "Save" at bounding box center [1035, 47] width 24 height 14
click at [1027, 249] on div "tune palette" at bounding box center [1039, 286] width 33 height 451
click at [1040, 41] on button "Save" at bounding box center [1035, 47] width 24 height 14
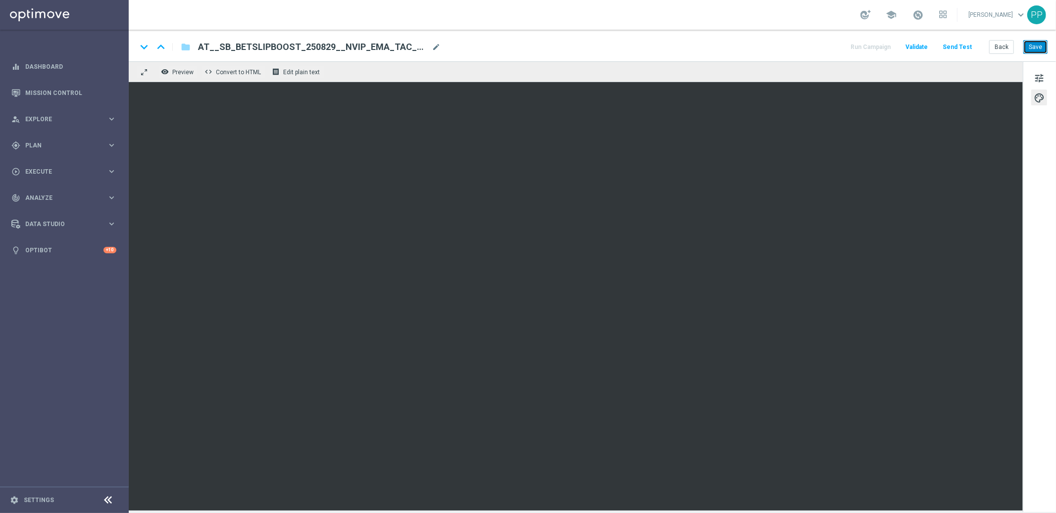
click at [1034, 47] on button "Save" at bounding box center [1035, 47] width 24 height 14
click at [967, 49] on button "Send Test" at bounding box center [957, 47] width 32 height 13
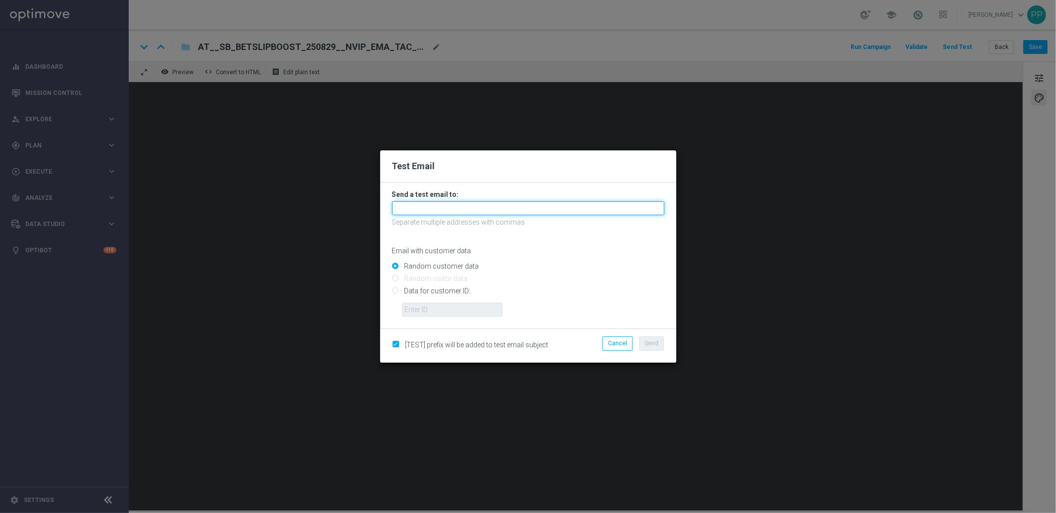
click at [436, 208] on input "text" at bounding box center [528, 209] width 272 height 14
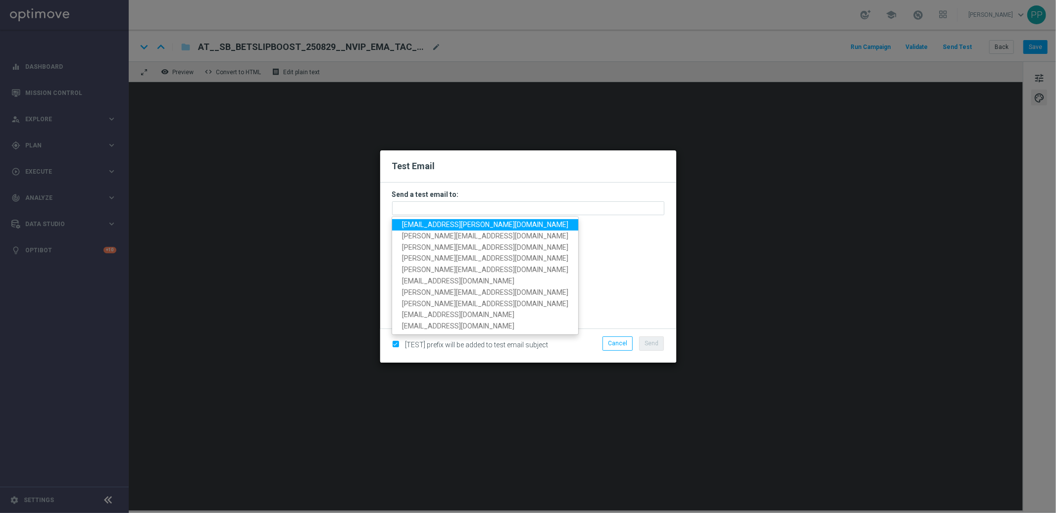
click at [426, 222] on span "[EMAIL_ADDRESS][PERSON_NAME][DOMAIN_NAME]" at bounding box center [485, 225] width 166 height 8
type input "[EMAIL_ADDRESS][PERSON_NAME][DOMAIN_NAME]"
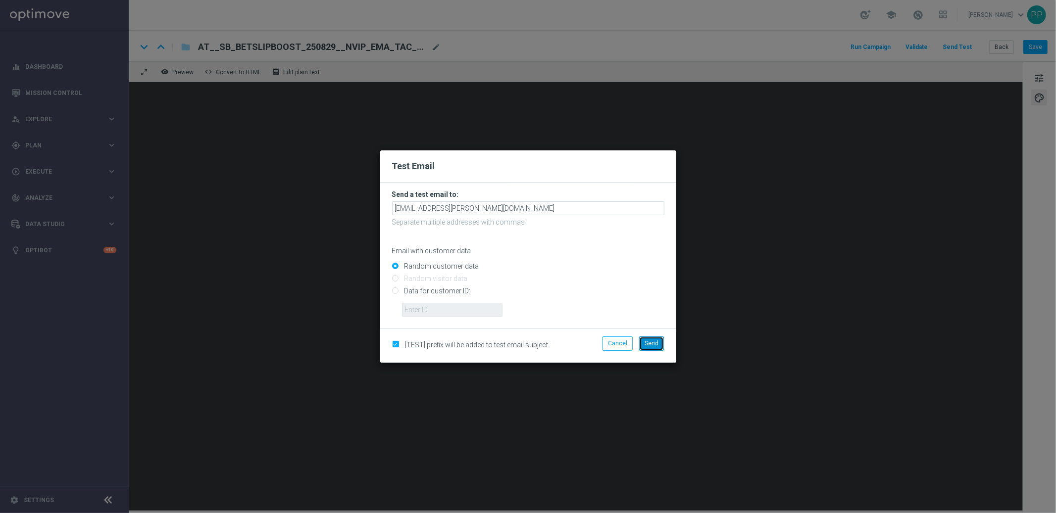
click at [649, 346] on span "Send" at bounding box center [652, 343] width 14 height 7
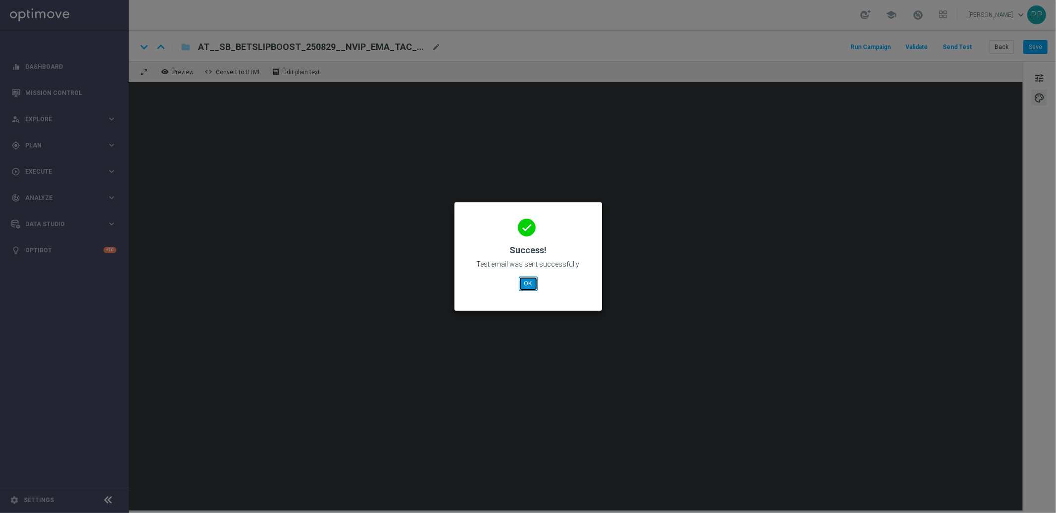
click at [527, 281] on button "OK" at bounding box center [528, 284] width 19 height 14
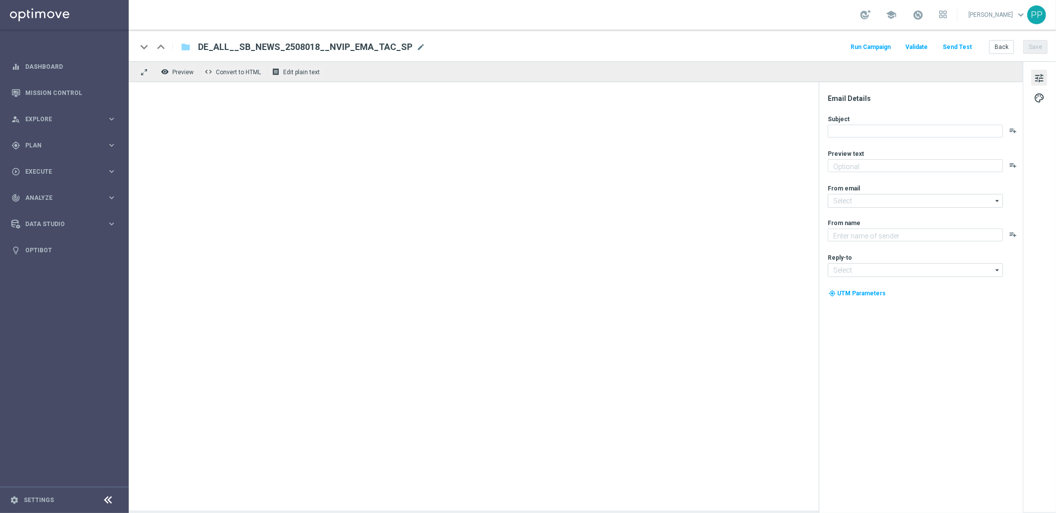
type textarea "Deine Saison-Wetten zum Start der Bundesliga"
type input "[EMAIL_ADDRESS][DOMAIN_NAME]"
type textarea "Lottoland"
type input "[EMAIL_ADDRESS][DOMAIN_NAME]"
type textarea "Wette auf VfB Stuttgart : FC Bayern mit 20 % Gewinnsteigerung"
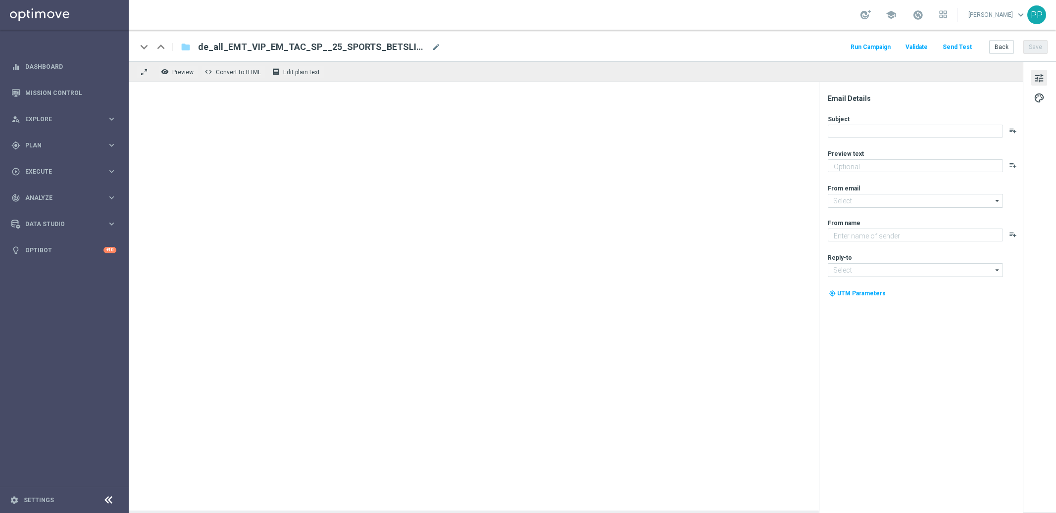
type input "[EMAIL_ADDRESS][DOMAIN_NAME]"
type textarea "Millionaires' Club"
type input "vip@lottoland.com"
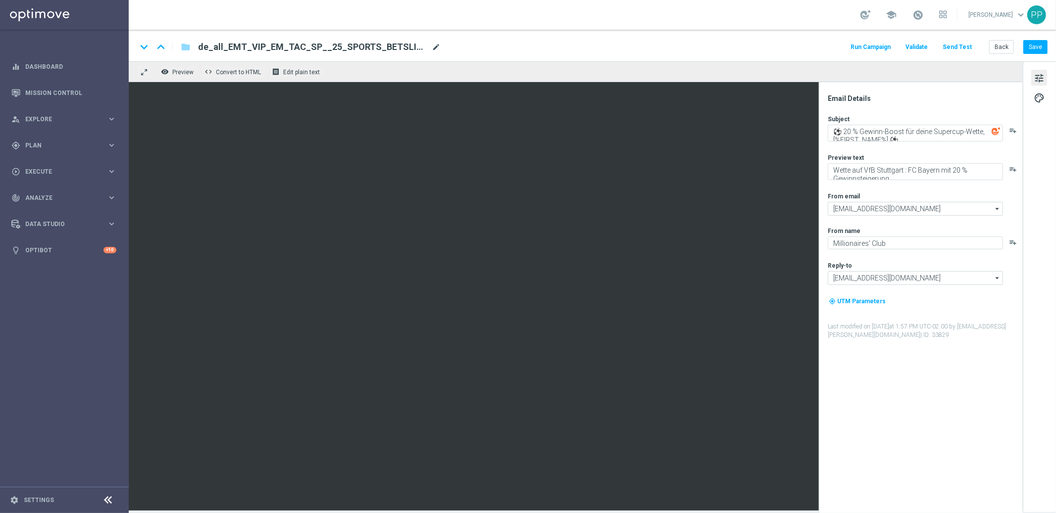
click at [434, 48] on span "mode_edit" at bounding box center [436, 47] width 9 height 9
drag, startPoint x: 434, startPoint y: 48, endPoint x: 273, endPoint y: 48, distance: 160.4
click at [273, 48] on input "de_all_EMT_VIP_EM_TAC_SP__25_SPORTS_BETSLIPBOOST_250812(1)" at bounding box center [321, 47] width 246 height 13
paste input "CRM_VIP_25_SPORTS_BETSLIP_BOOST_20%_250829"
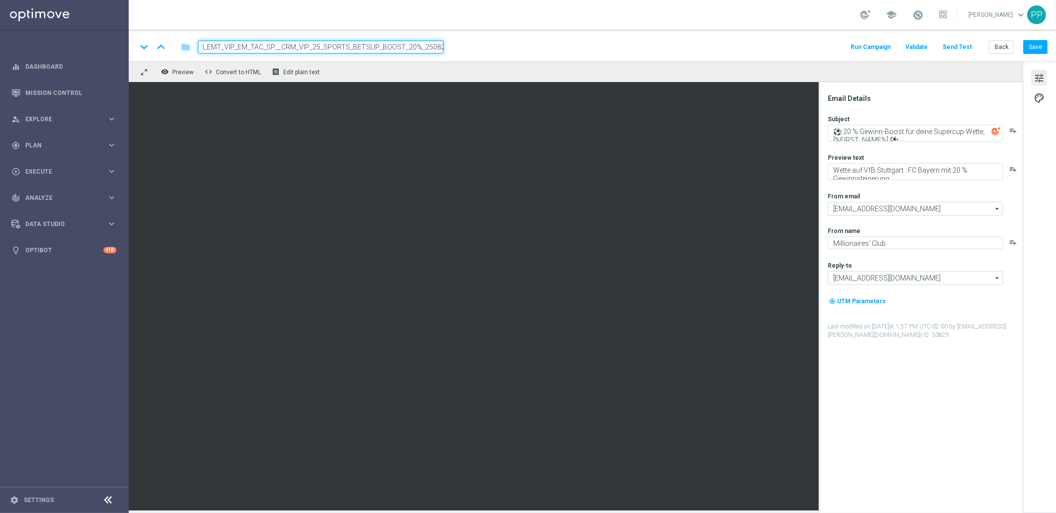
type input "de_all_EMT_VIP_EM_TAC_SP__CRM_VIP_25_SPORTS_BETSLIP_BOOST_20%_250829"
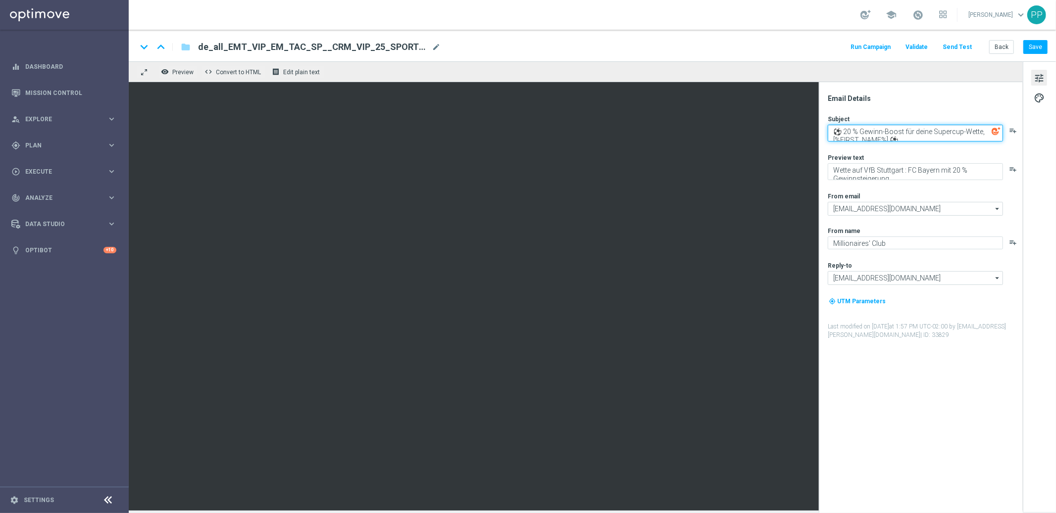
drag, startPoint x: 833, startPoint y: 126, endPoint x: 905, endPoint y: 141, distance: 73.7
click at [905, 141] on textarea "⚽ 20 % Gewinn-Boost für deine Supercup-Wette, [%FIRST_NAME%] ⚽" at bounding box center [915, 133] width 175 height 17
paste textarea "auf deine Fußball"
type textarea "⚽ 20 % Gewinn-Boost auf deine Fußball-Wette, [%FIRST_NAME%] ⚽"
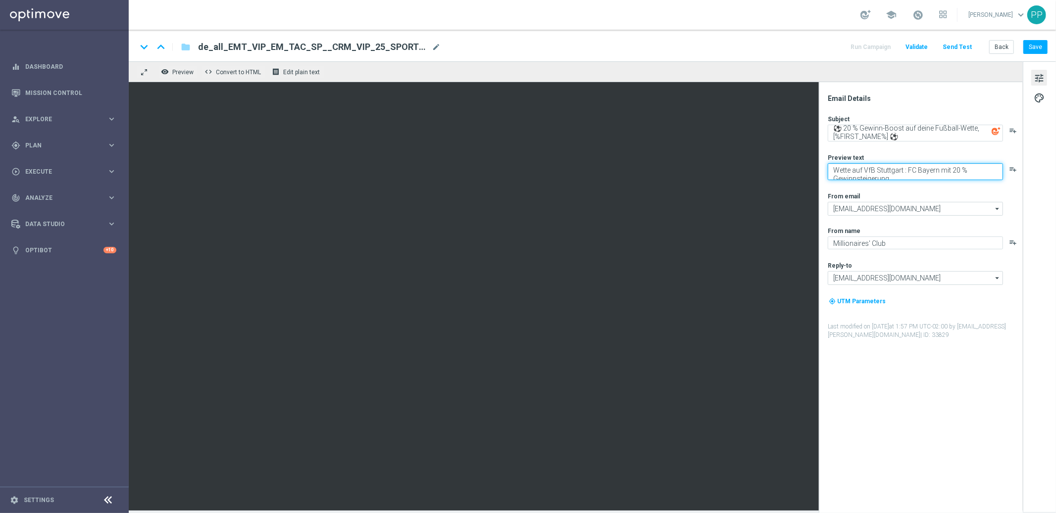
drag, startPoint x: 833, startPoint y: 169, endPoint x: 912, endPoint y: 185, distance: 80.9
click at [912, 185] on div "Subject ⚽ 20 % Gewinn-Boost auf deine Fußball-Wette, [%FIRST_NAME%] ⚽ playlist_…" at bounding box center [925, 227] width 194 height 225
paste textarea "die Bundesliga, Premier League und mehr"
type textarea "Wette die Bundesliga, Premier League und mehr mit 20 % Gewinnsteigerung"
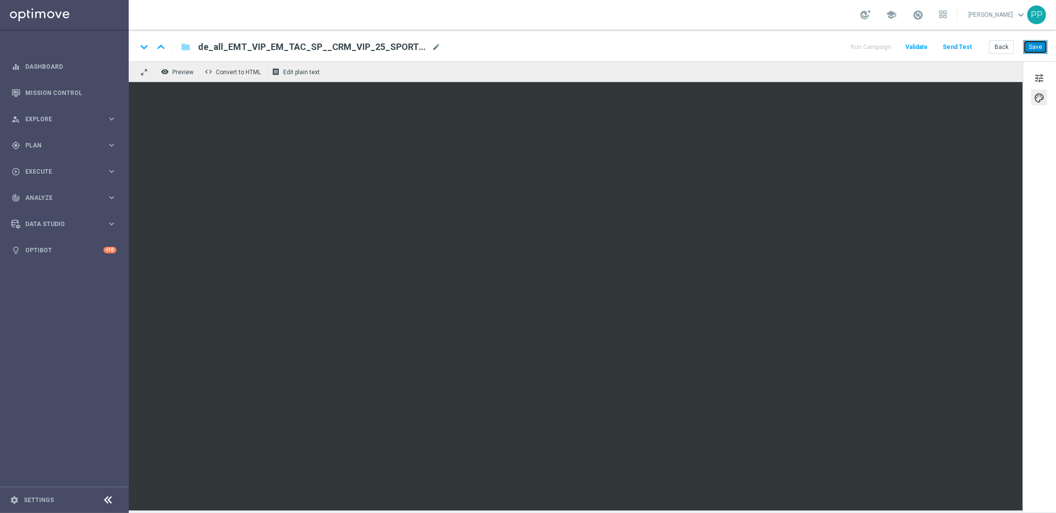
click at [1041, 48] on button "Save" at bounding box center [1035, 47] width 24 height 14
click at [1037, 45] on button "Save" at bounding box center [1035, 47] width 24 height 14
click at [1032, 49] on button "Save" at bounding box center [1035, 47] width 24 height 14
click at [1037, 47] on button "Save" at bounding box center [1035, 47] width 24 height 14
click at [1027, 53] on button "Save" at bounding box center [1035, 47] width 24 height 14
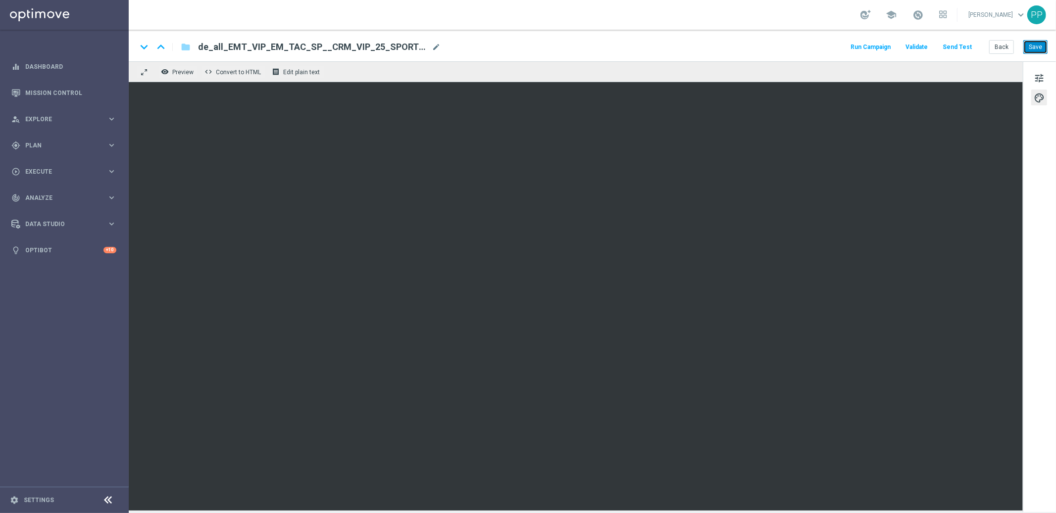
click at [1034, 50] on button "Save" at bounding box center [1035, 47] width 24 height 14
click at [1043, 39] on div "keyboard_arrow_down keyboard_arrow_up folder de_all_EMT_VIP_EM_TAC_SP__CRM_VIP_…" at bounding box center [592, 46] width 927 height 32
click at [1039, 44] on button "Save" at bounding box center [1035, 47] width 24 height 14
click at [956, 47] on button "Send Test" at bounding box center [957, 47] width 32 height 13
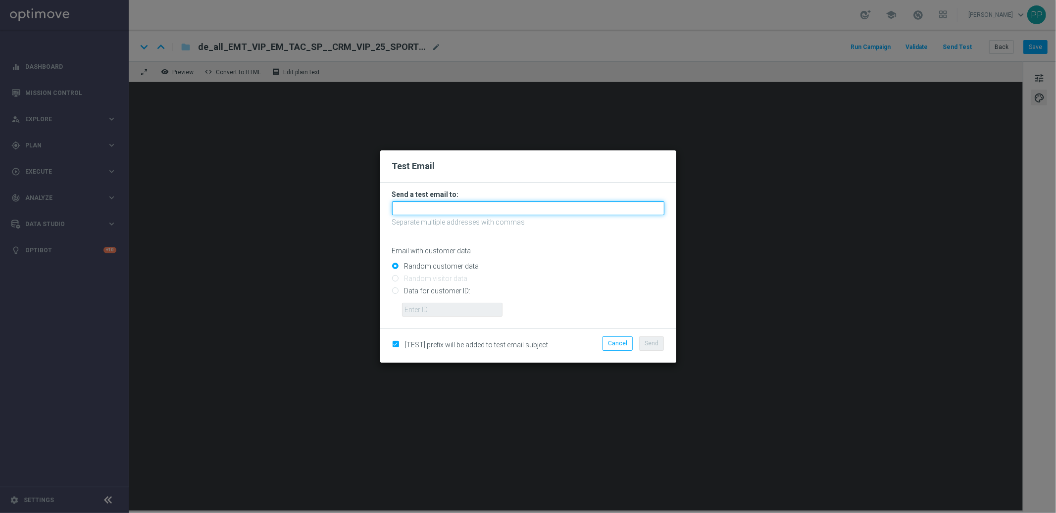
click at [422, 204] on input "text" at bounding box center [528, 209] width 272 height 14
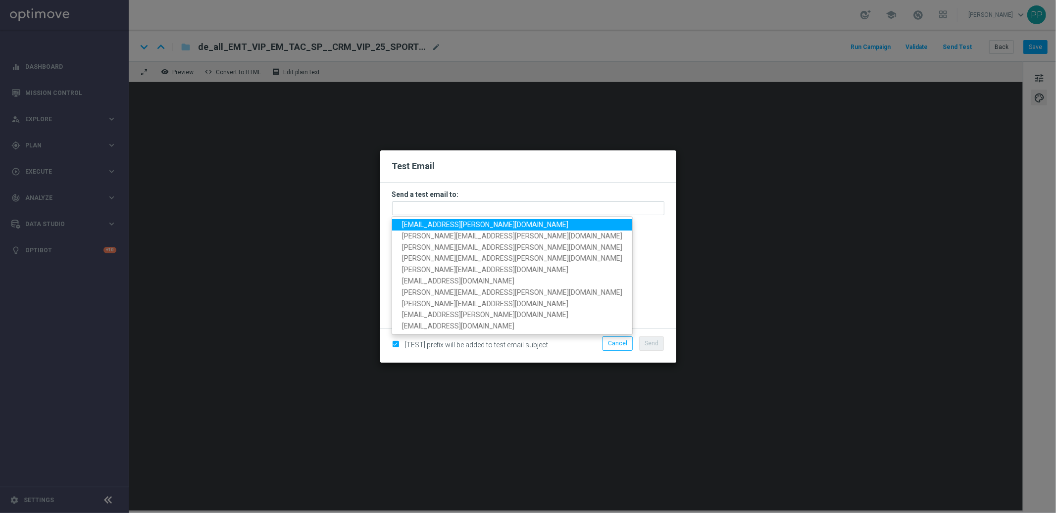
click at [422, 222] on span "[EMAIL_ADDRESS][PERSON_NAME][DOMAIN_NAME]" at bounding box center [485, 225] width 166 height 8
type input "[EMAIL_ADDRESS][PERSON_NAME][DOMAIN_NAME]"
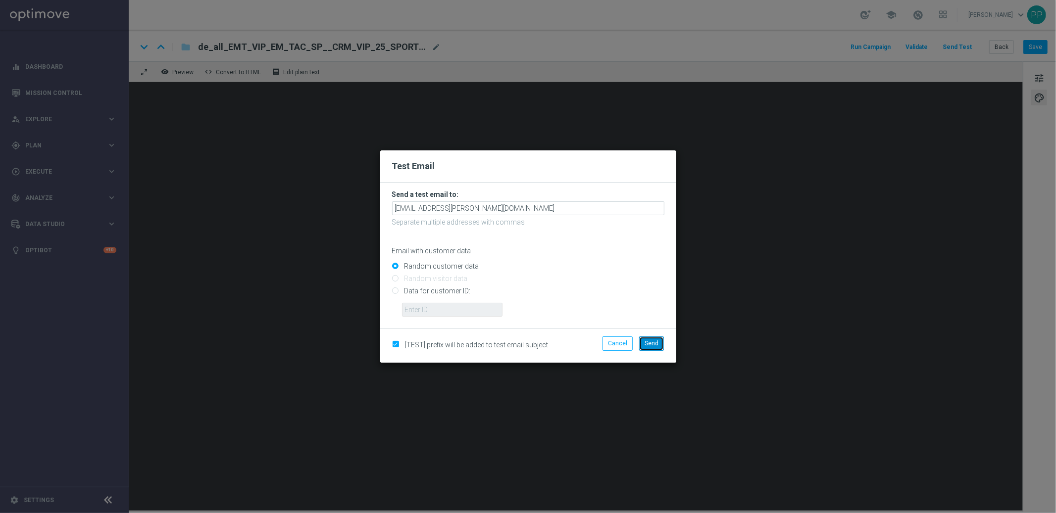
click at [654, 342] on span "Send" at bounding box center [652, 343] width 14 height 7
click at [654, 345] on span "Send" at bounding box center [652, 343] width 14 height 7
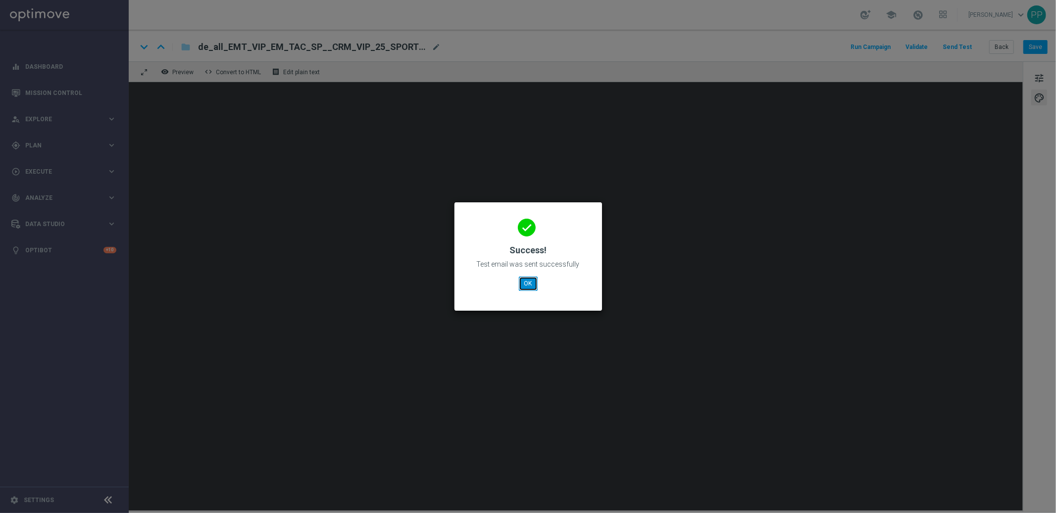
click at [527, 284] on button "OK" at bounding box center [528, 284] width 19 height 14
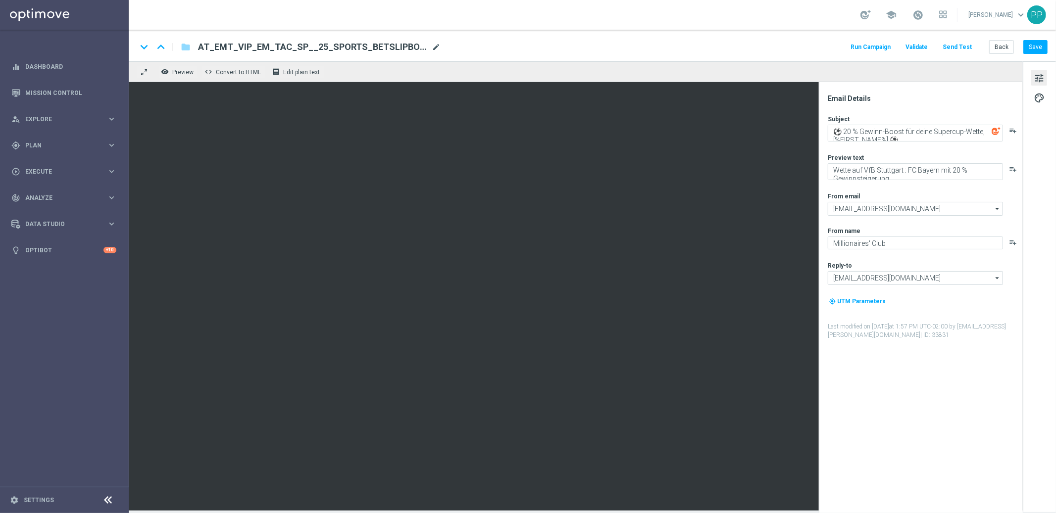
click at [440, 47] on span "mode_edit" at bounding box center [436, 47] width 9 height 9
drag, startPoint x: 434, startPoint y: 47, endPoint x: 202, endPoint y: 43, distance: 231.7
click at [202, 43] on input "AT_EMT_VIP_EM_TAC_SP__25_SPORTS_BETSLIPBOOST_250812(1)" at bounding box center [321, 47] width 246 height 13
paste input "CRM_VIP_25_SPORTS_BETSLIP_BOOST_20%_250829"
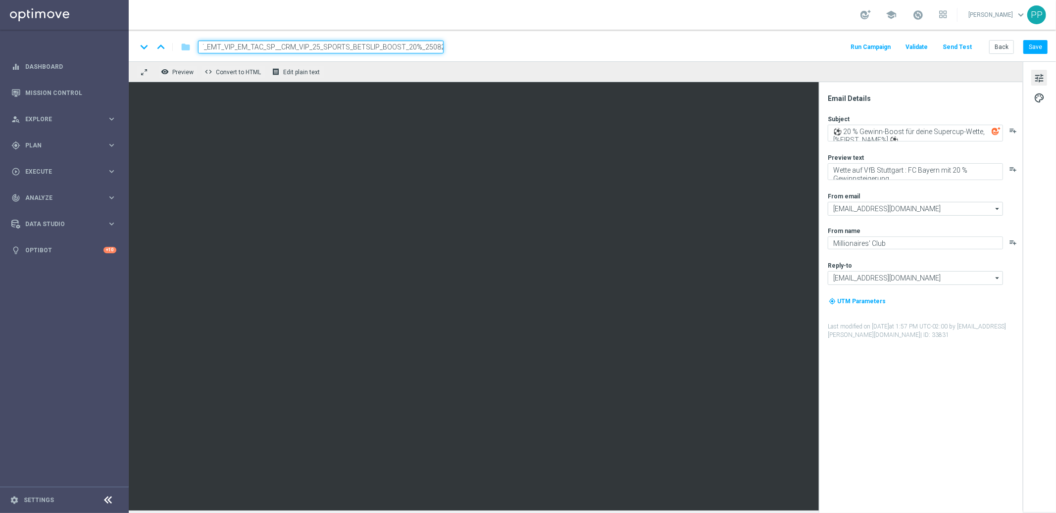
type input "AT_EMT_VIP_EM_TAC_SP__CRM_VIP_25_SPORTS_BETSLIP_BOOST_20%_250829"
click at [557, 48] on div "keyboard_arrow_down keyboard_arrow_up folder AT_EMT_VIP_EM_TAC_SP__CRM_VIP_25_S…" at bounding box center [592, 47] width 911 height 13
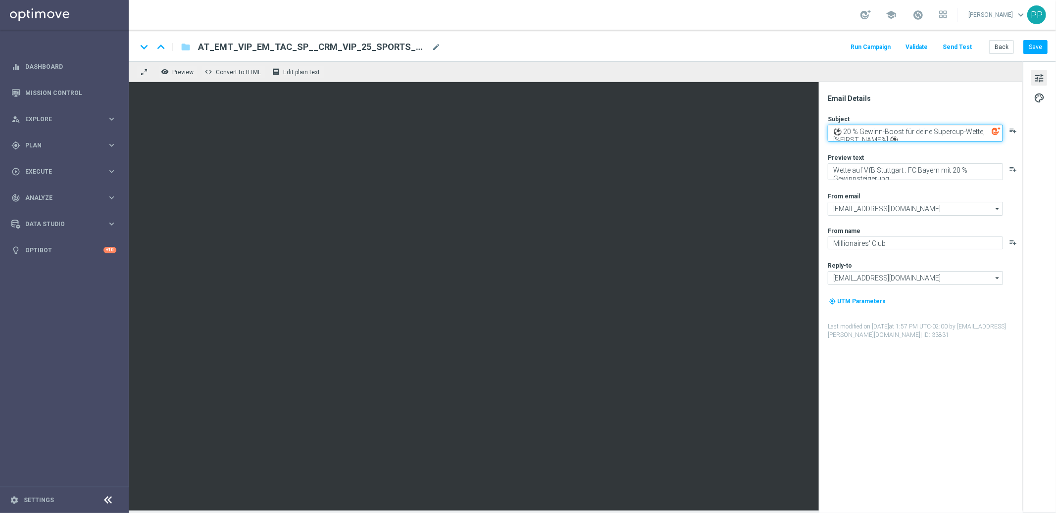
drag, startPoint x: 845, startPoint y: 130, endPoint x: 888, endPoint y: 137, distance: 43.6
click at [888, 137] on textarea "⚽ 20 % Gewinn-Boost für deine Supercup-Wette, [%FIRST_NAME%] ⚽" at bounding box center [915, 133] width 175 height 17
paste textarea "auf deine Fußball"
drag, startPoint x: 901, startPoint y: 134, endPoint x: 833, endPoint y: 125, distance: 67.9
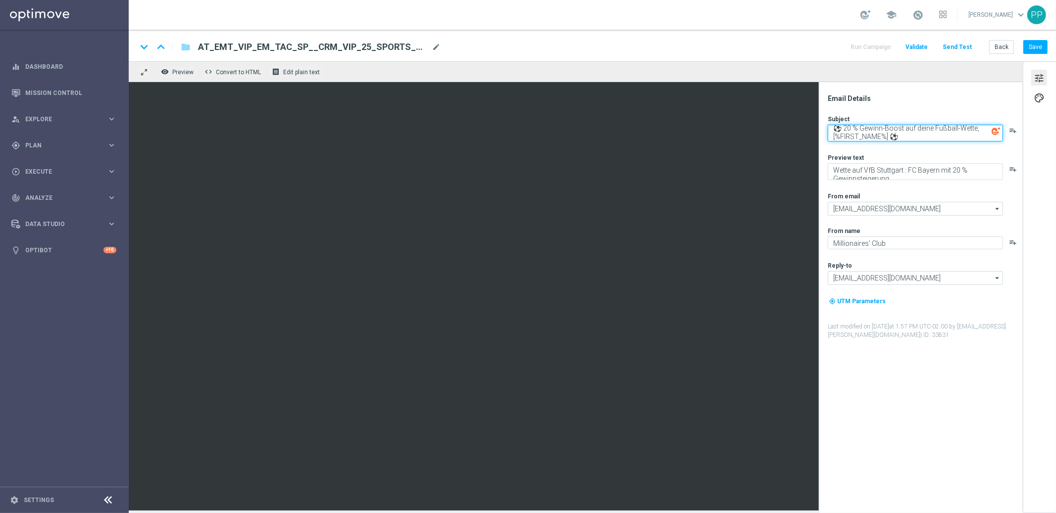
click at [833, 125] on textarea "⚽ 20 % Gewinn-Boost auf deine Fußball-Wette, [%FIRST_NAME%] ⚽" at bounding box center [915, 133] width 175 height 17
type textarea "⚽ 20 % Gewinn-Boost auf deine Fußball-Wette, [%FIRST_NAME%] ⚽"
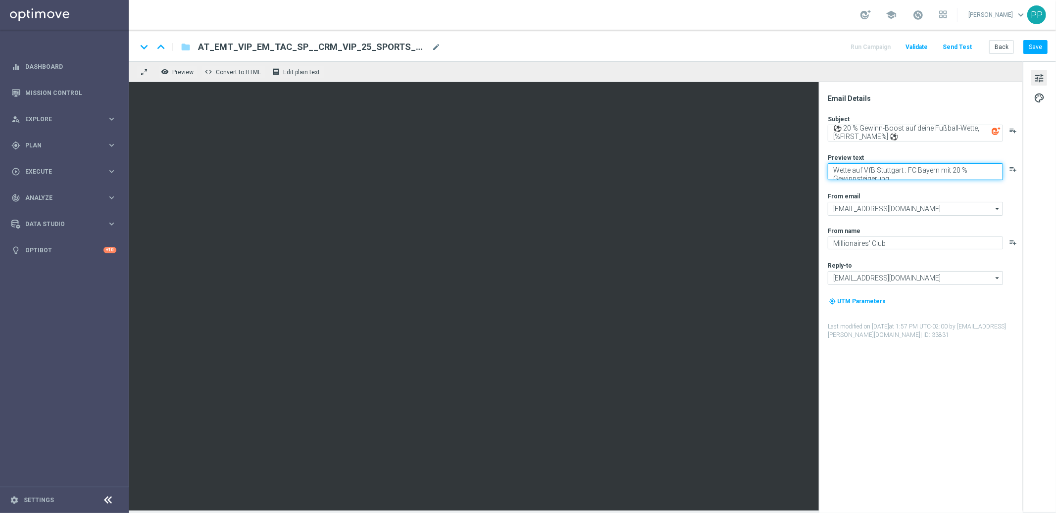
drag, startPoint x: 831, startPoint y: 167, endPoint x: 909, endPoint y: 205, distance: 87.0
click at [909, 205] on div "Subject ⚽ 20 % Gewinn-Boost auf deine Fußball-Wette, [%FIRST_NAME%] ⚽ playlist_…" at bounding box center [925, 227] width 194 height 225
paste textarea "die Bundesliga, Premier League und mehr"
type textarea "Wette die Bundesliga, Premier League und mehr mit 20 % Gewinnsteigerung"
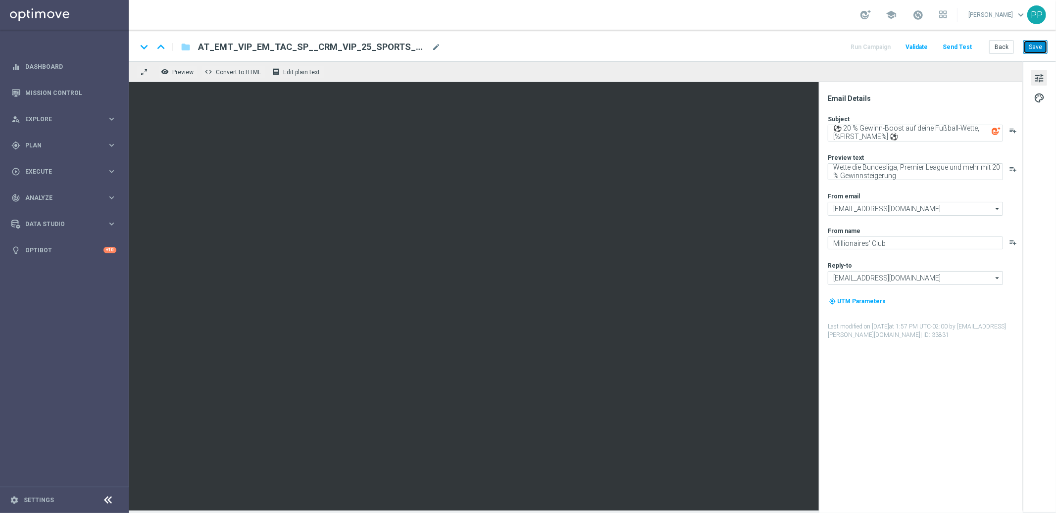
click at [1036, 43] on button "Save" at bounding box center [1035, 47] width 24 height 14
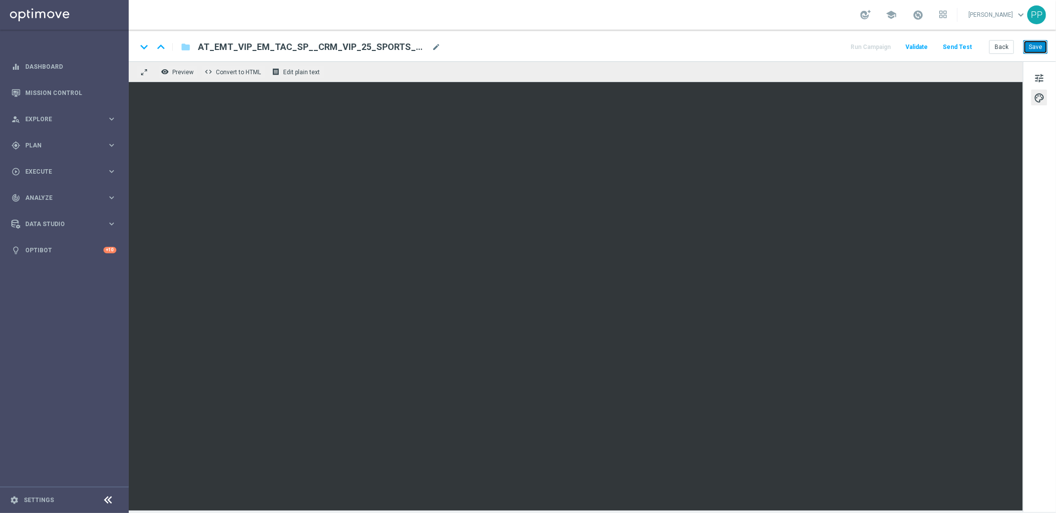
click at [1037, 49] on button "Save" at bounding box center [1035, 47] width 24 height 14
click at [1033, 47] on button "Save" at bounding box center [1035, 47] width 24 height 14
click at [1043, 48] on button "Save" at bounding box center [1035, 47] width 24 height 14
click at [1038, 44] on button "Save" at bounding box center [1035, 47] width 24 height 14
click at [956, 46] on button "Send Test" at bounding box center [957, 47] width 32 height 13
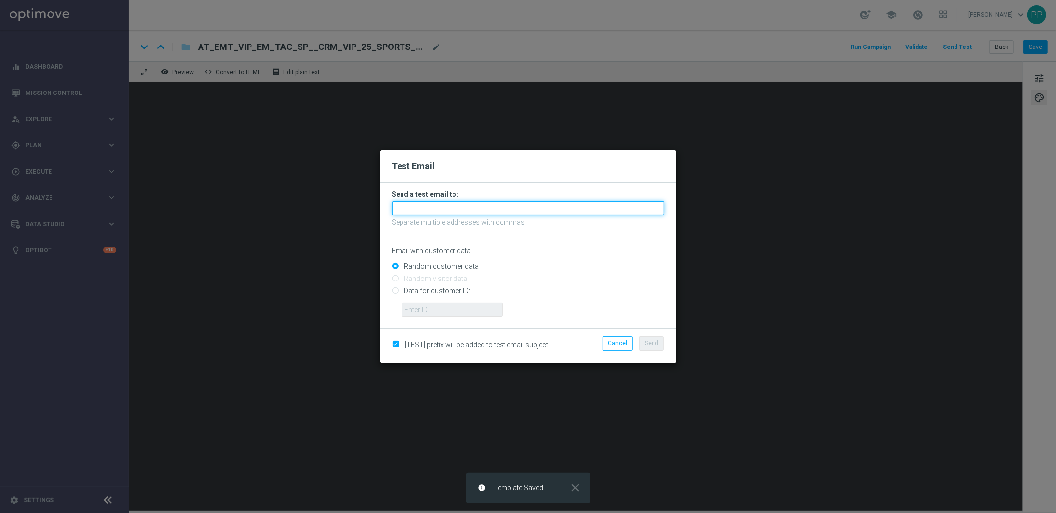
click at [439, 210] on input "text" at bounding box center [528, 209] width 272 height 14
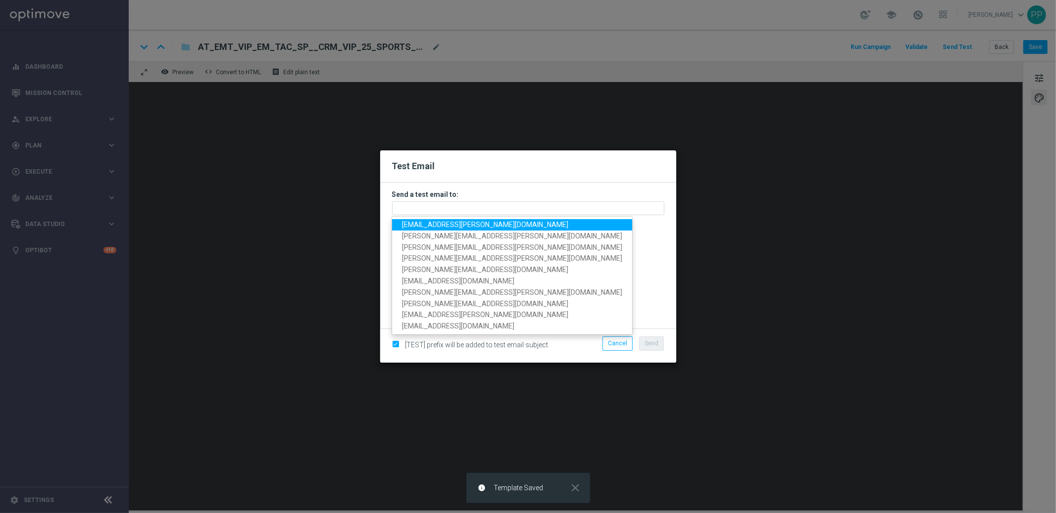
click at [434, 228] on span "[EMAIL_ADDRESS][PERSON_NAME][DOMAIN_NAME]" at bounding box center [485, 225] width 166 height 8
type input "[EMAIL_ADDRESS][PERSON_NAME][DOMAIN_NAME]"
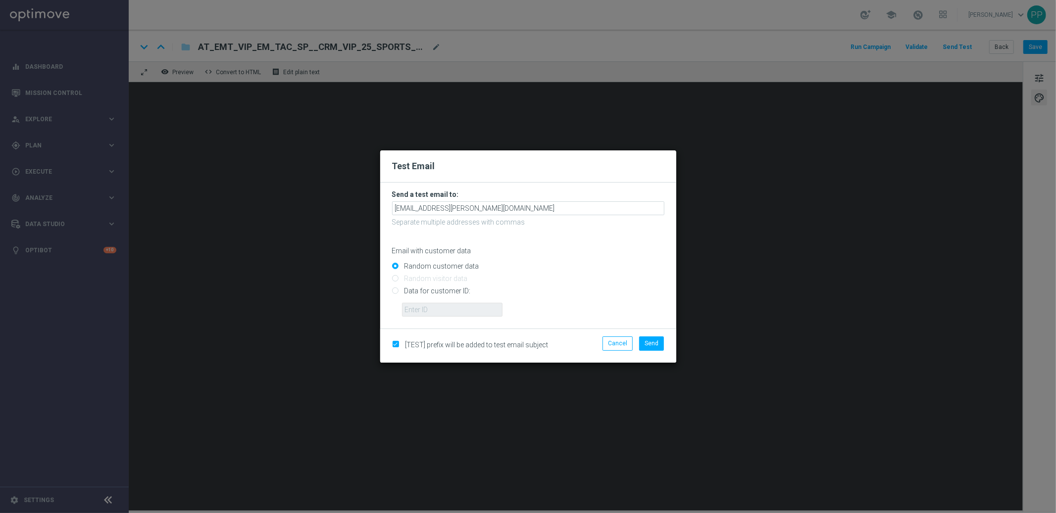
click at [653, 336] on div "[TEST] prefix will be added to test email subject Cancel Send" at bounding box center [528, 346] width 296 height 34
click at [653, 343] on span "Send" at bounding box center [652, 343] width 14 height 7
click at [655, 346] on span "Send" at bounding box center [652, 343] width 14 height 7
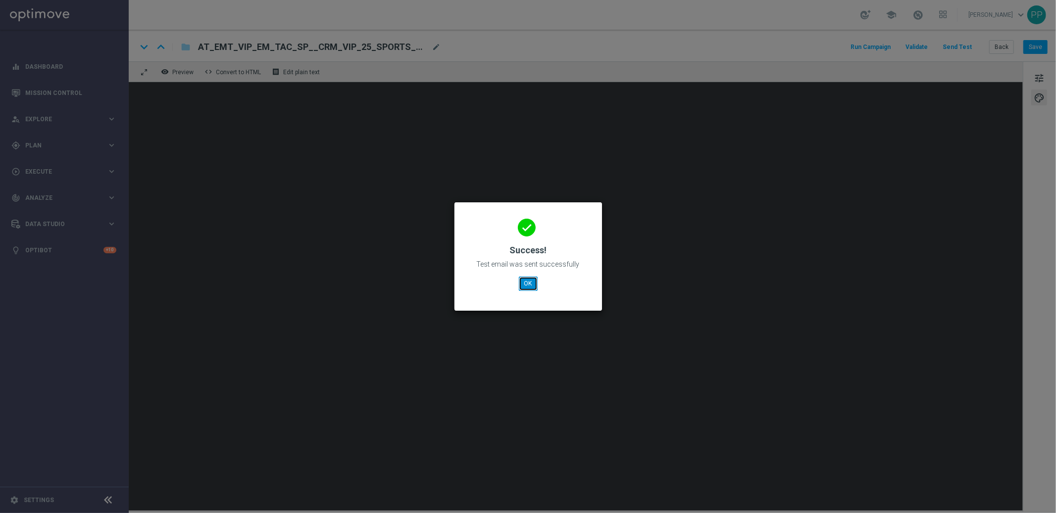
click at [537, 283] on button "OK" at bounding box center [528, 284] width 19 height 14
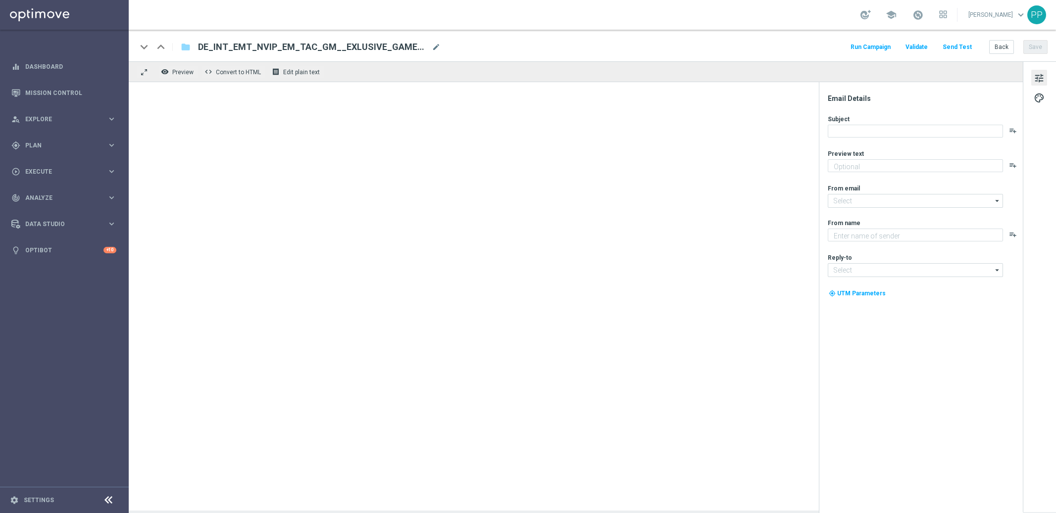
type textarea "Jetzt exklusiv im Lottoland"
type input "[EMAIL_ADDRESS][DOMAIN_NAME]"
type textarea "Lottoland"
type input "[EMAIL_ADDRESS][DOMAIN_NAME]"
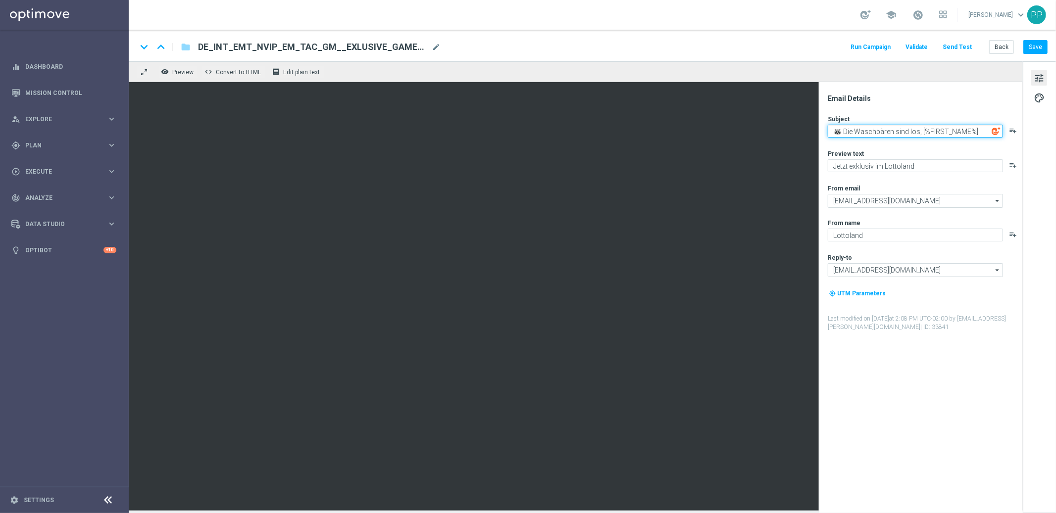
drag, startPoint x: 835, startPoint y: 132, endPoint x: 973, endPoint y: 140, distance: 138.9
click at [973, 140] on div "Subject 🦝 Die Waschbären sind los, [%FIRST_NAME%] playlist_add Preview text Jet…" at bounding box center [925, 223] width 194 height 217
paste textarea "Lass dir das [PERSON_NAME] ins [PERSON_NAME] gehen"
type textarea "🐟 Lass dir das [PERSON_NAME] ins [PERSON_NAME] gehen, [%FIRST_NAME%]"
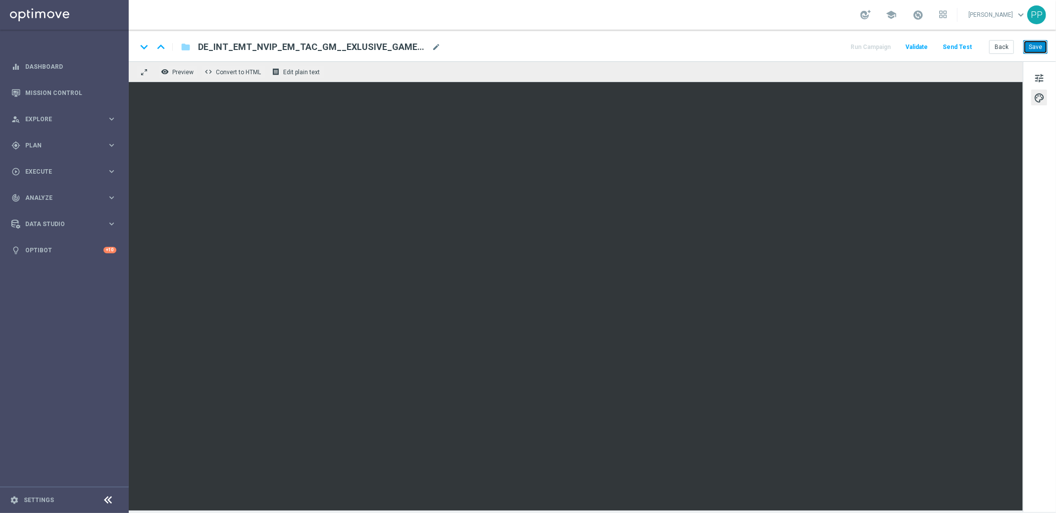
click at [1044, 48] on button "Save" at bounding box center [1035, 47] width 24 height 14
click at [966, 49] on button "Send Test" at bounding box center [957, 47] width 32 height 13
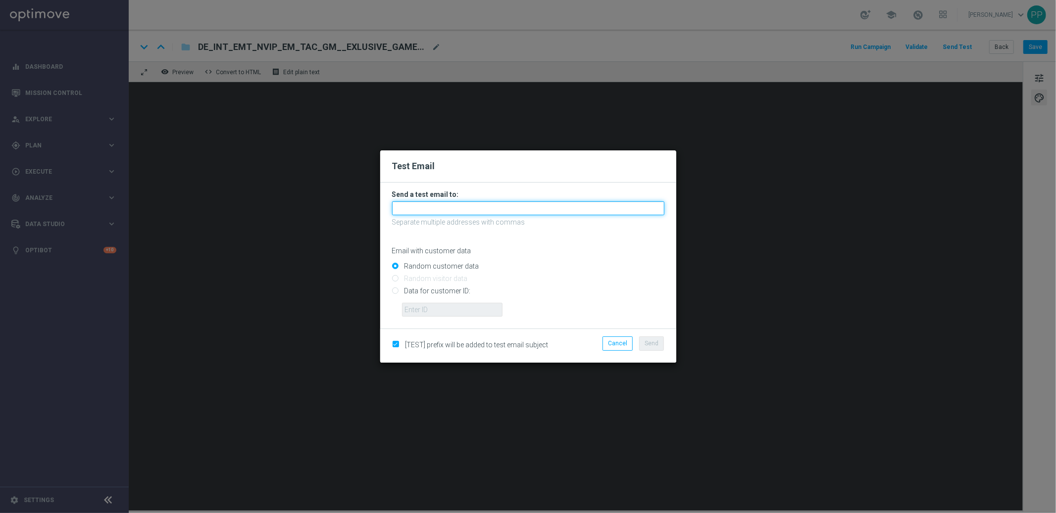
click at [496, 211] on input "text" at bounding box center [528, 209] width 272 height 14
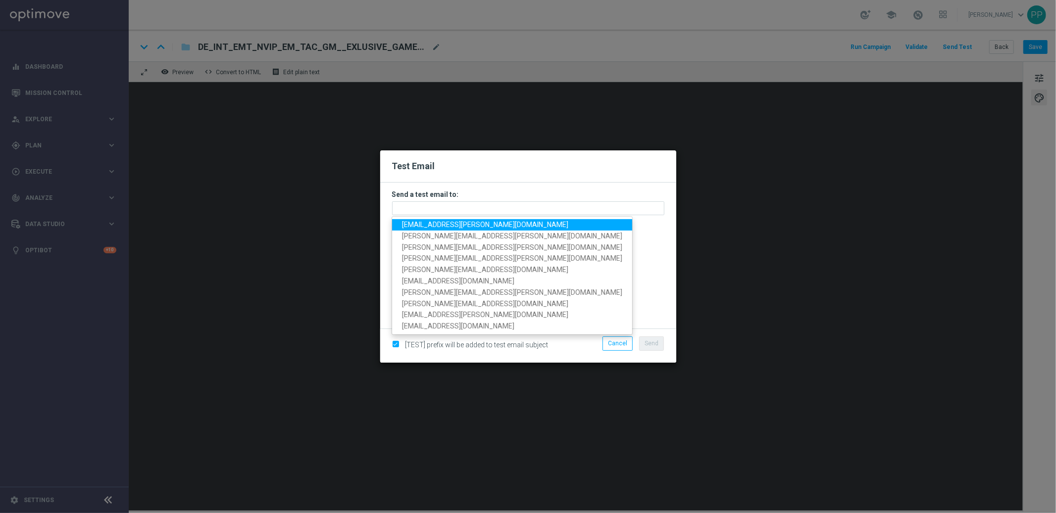
click at [433, 228] on span "[EMAIL_ADDRESS][PERSON_NAME][DOMAIN_NAME]" at bounding box center [485, 225] width 166 height 8
type input "[EMAIL_ADDRESS][PERSON_NAME][DOMAIN_NAME]"
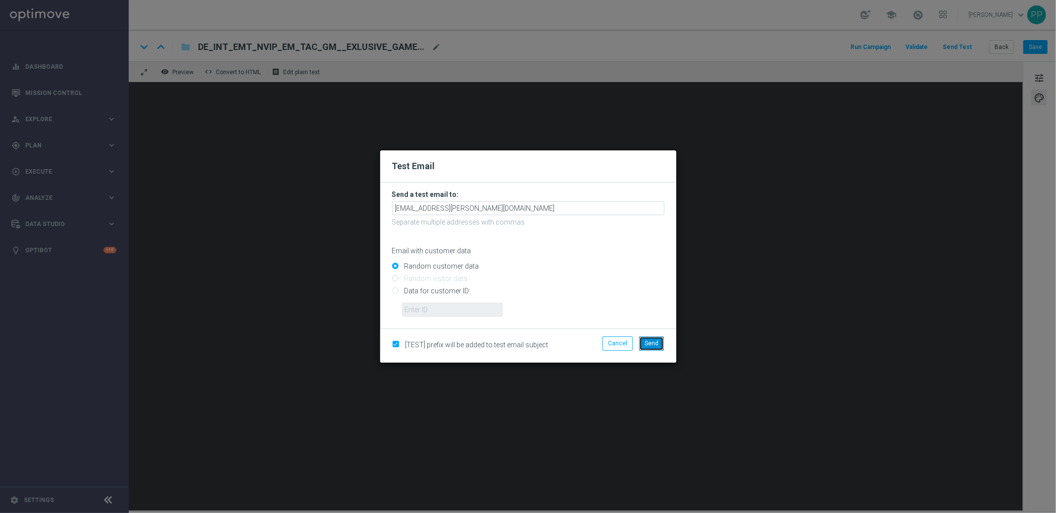
click at [647, 340] on span "Send" at bounding box center [652, 343] width 14 height 7
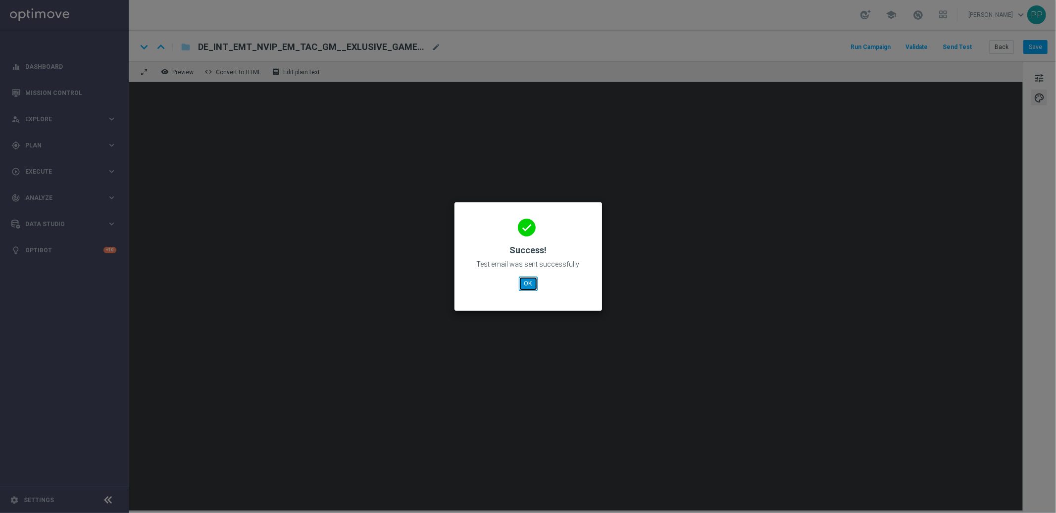
click at [524, 278] on button "OK" at bounding box center [528, 284] width 19 height 14
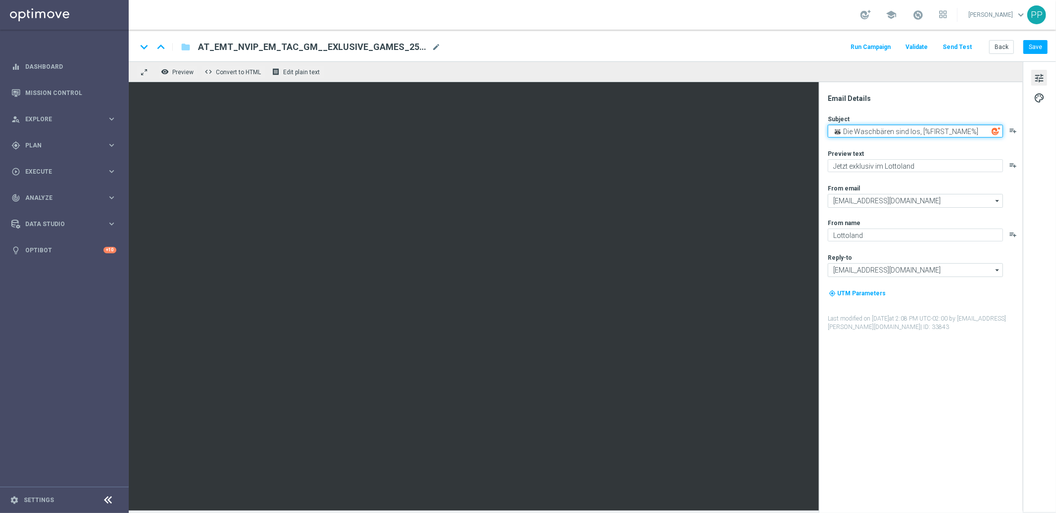
drag, startPoint x: 833, startPoint y: 127, endPoint x: 976, endPoint y: 134, distance: 143.7
click at [976, 134] on textarea "🦝 Die Waschbären sind los, [%FIRST_NAME%]" at bounding box center [915, 131] width 175 height 13
paste textarea "Lass dir das [PERSON_NAME] ins [PERSON_NAME] gehen"
type textarea "🐟 Lass dir das [PERSON_NAME] ins [PERSON_NAME] gehen, [%FIRST_NAME%]"
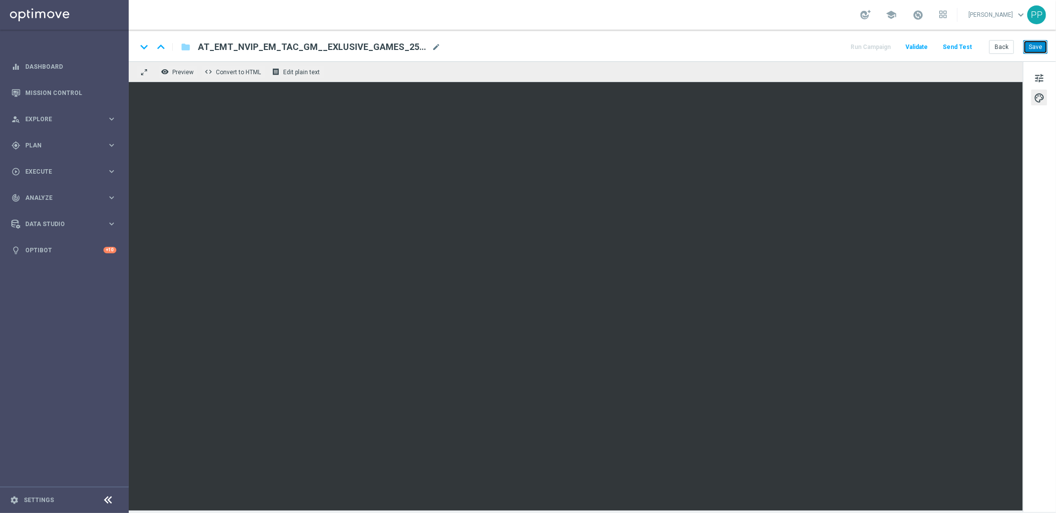
click at [1038, 43] on button "Save" at bounding box center [1035, 47] width 24 height 14
click at [968, 46] on button "Send Test" at bounding box center [957, 47] width 32 height 13
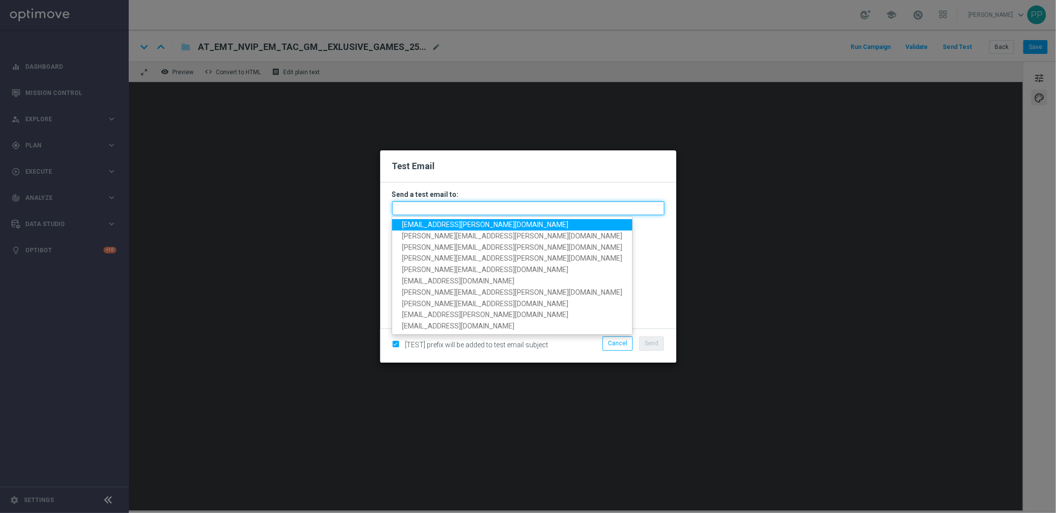
click at [473, 208] on input "text" at bounding box center [528, 209] width 272 height 14
click at [433, 227] on span "[EMAIL_ADDRESS][PERSON_NAME][DOMAIN_NAME]" at bounding box center [485, 225] width 166 height 8
type input "[EMAIL_ADDRESS][PERSON_NAME][DOMAIN_NAME]"
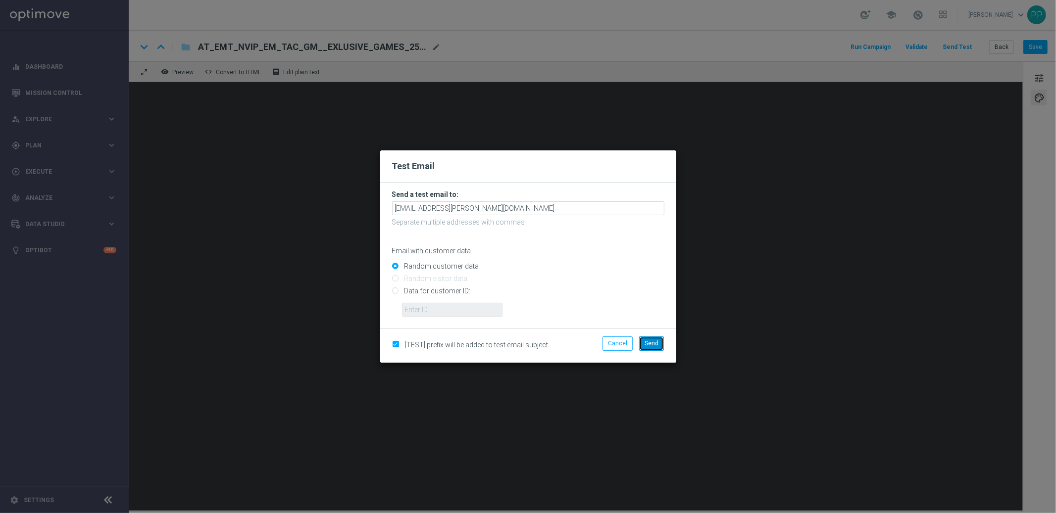
click at [650, 346] on span "Send" at bounding box center [652, 343] width 14 height 7
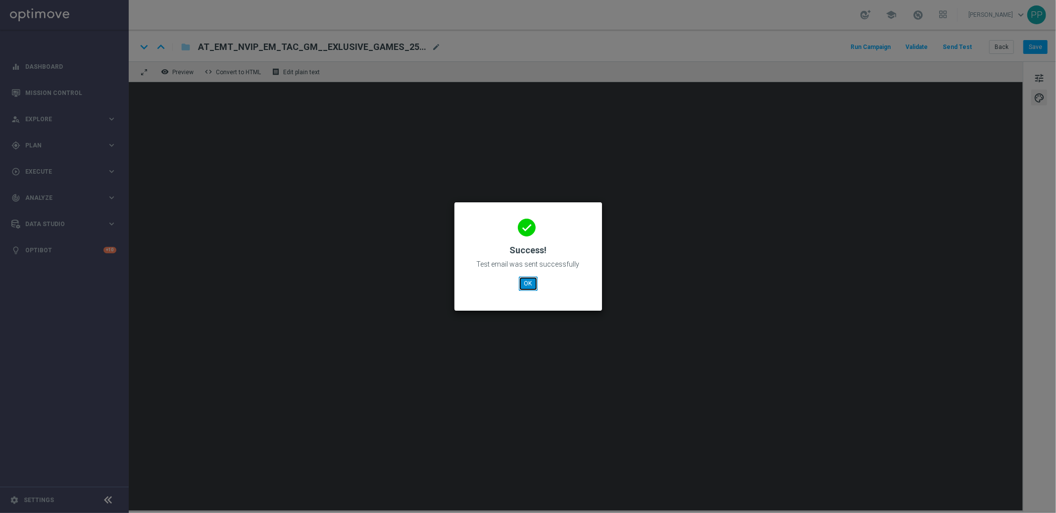
click at [525, 286] on button "OK" at bounding box center [528, 284] width 19 height 14
